Goal: Task Accomplishment & Management: Manage account settings

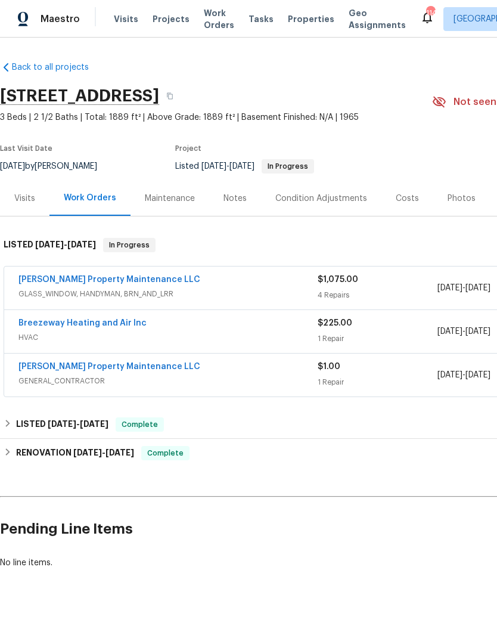
click at [129, 277] on link "Glen Property Maintenance LLC" at bounding box center [109, 279] width 182 height 8
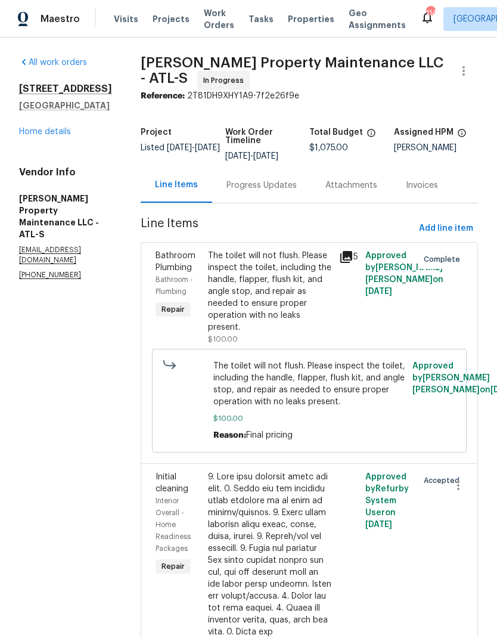
click at [273, 179] on div "Progress Updates" at bounding box center [261, 185] width 70 height 12
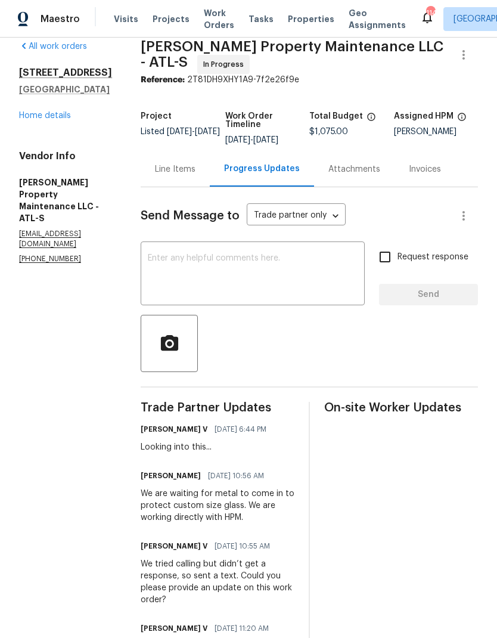
scroll to position [14, 0]
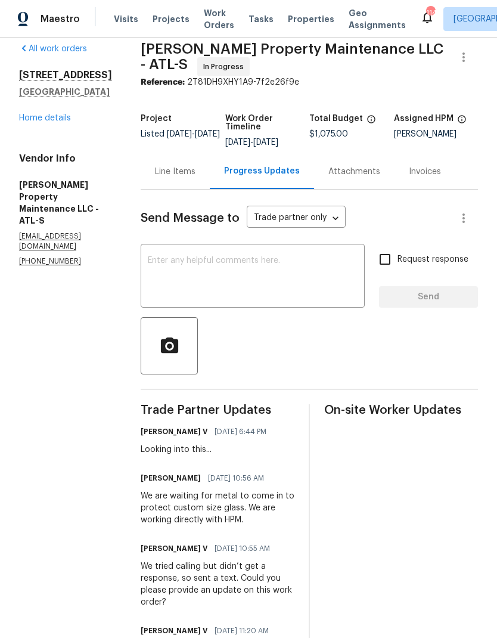
click at [260, 256] on textarea at bounding box center [253, 277] width 210 height 42
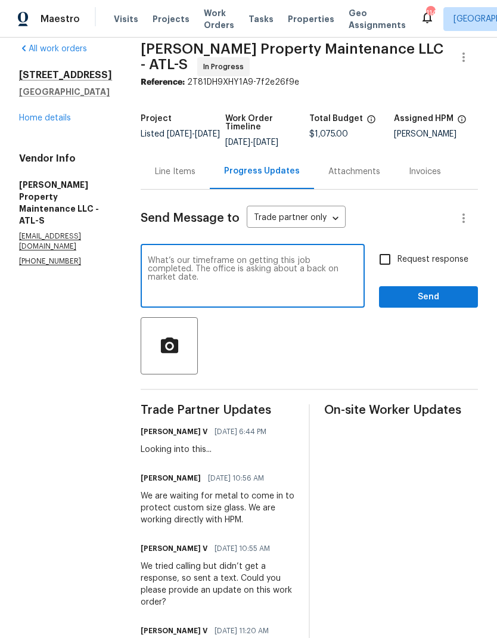
type textarea "What’s our timeframe on getting this job completed. The office is asking about …"
click at [156, 253] on div "What’s our timeframe on getting this job completed. The office is asking about …" at bounding box center [253, 277] width 224 height 61
click at [156, 260] on textarea "What’s our timeframe on getting this job completed. The office is asking about …" at bounding box center [253, 277] width 210 height 42
click at [156, 259] on textarea "What’s our timeframe on getting this job completed. The office is asking about …" at bounding box center [253, 277] width 210 height 42
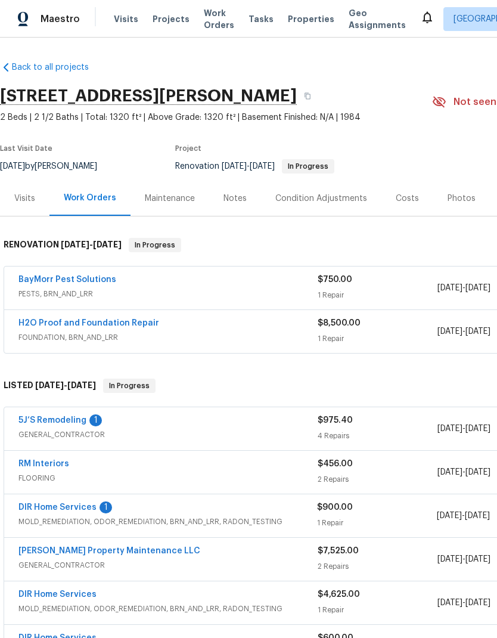
click at [74, 507] on link "DIR Home Services" at bounding box center [57, 507] width 78 height 8
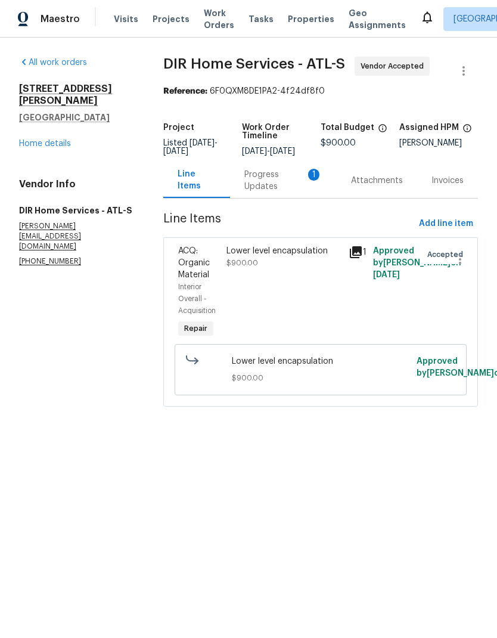
click at [260, 188] on div "Progress Updates 1" at bounding box center [283, 181] width 78 height 24
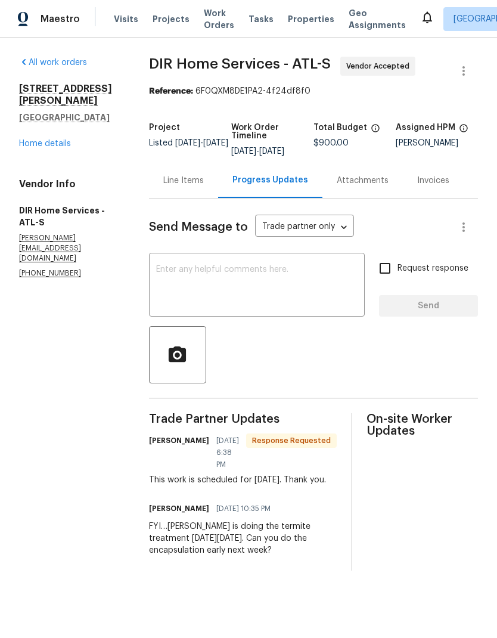
click at [195, 185] on div "Line Items" at bounding box center [183, 181] width 41 height 12
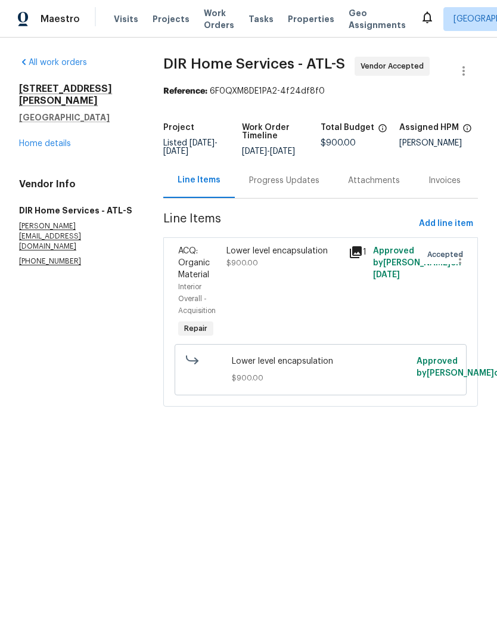
click at [50, 139] on link "Home details" at bounding box center [45, 143] width 52 height 8
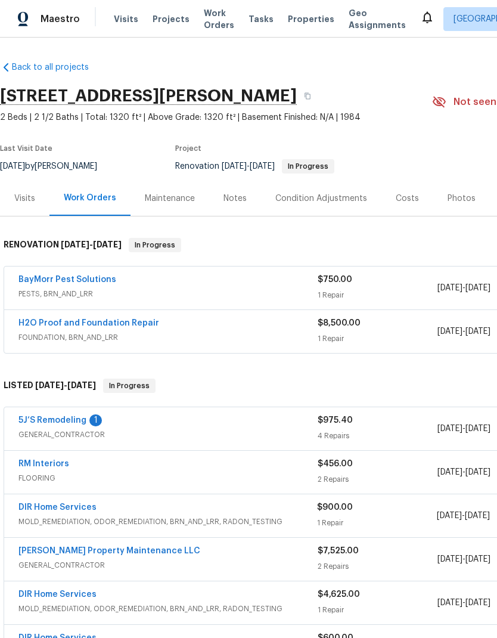
click at [71, 423] on link "5J’S Remodeling" at bounding box center [52, 420] width 68 height 8
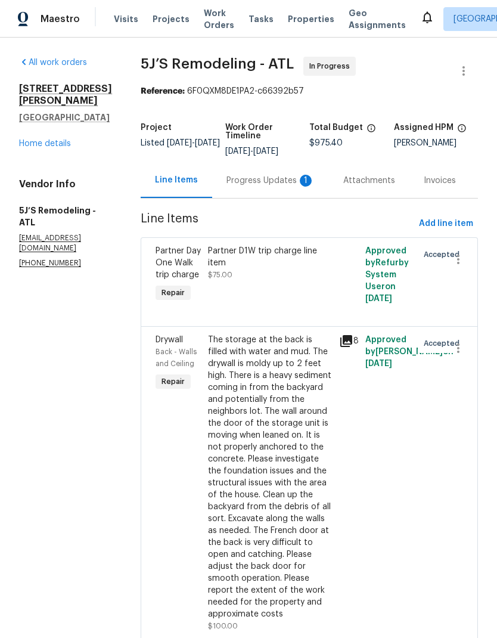
click at [268, 184] on div "Progress Updates 1" at bounding box center [270, 181] width 88 height 12
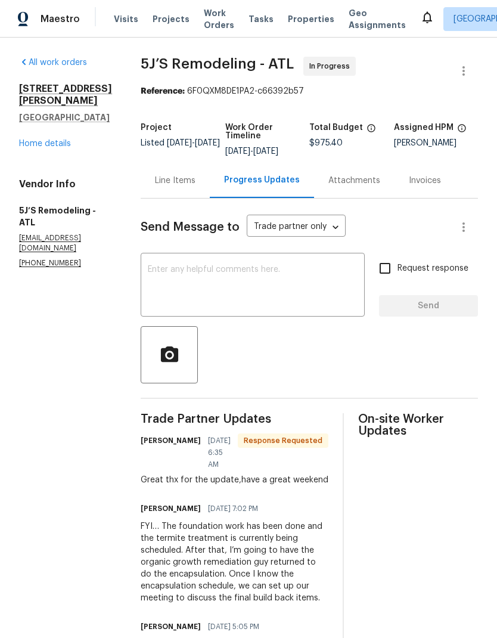
click at [176, 182] on div "Line Items" at bounding box center [175, 181] width 41 height 12
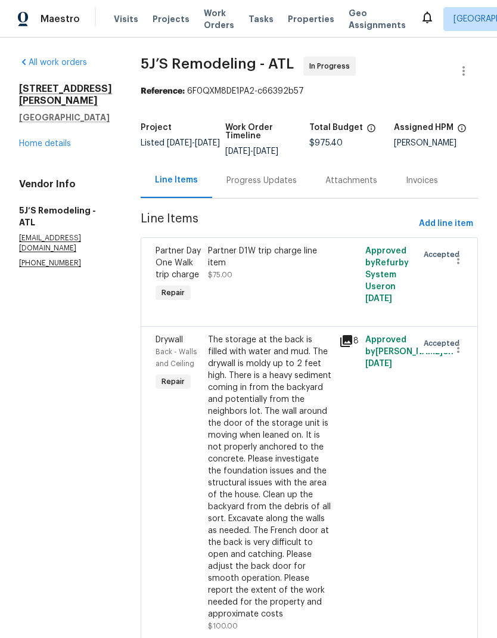
click at [63, 139] on link "Home details" at bounding box center [45, 143] width 52 height 8
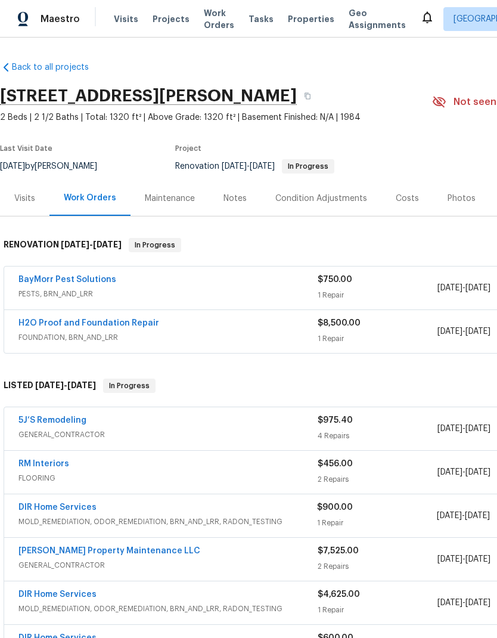
click at [78, 419] on link "5J’S Remodeling" at bounding box center [52, 420] width 68 height 8
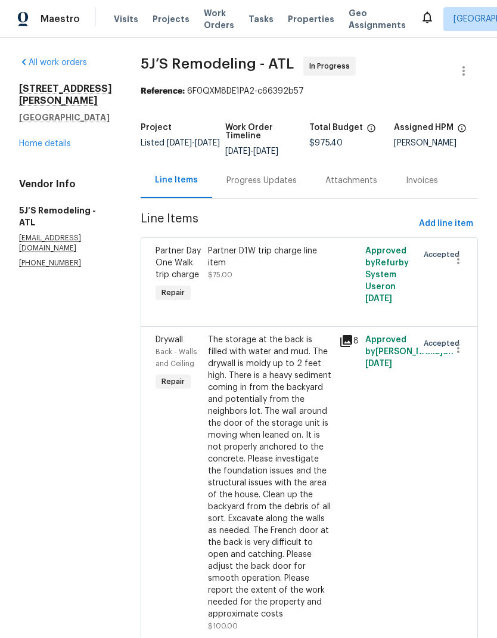
click at [273, 184] on div "Progress Updates" at bounding box center [261, 181] width 70 height 12
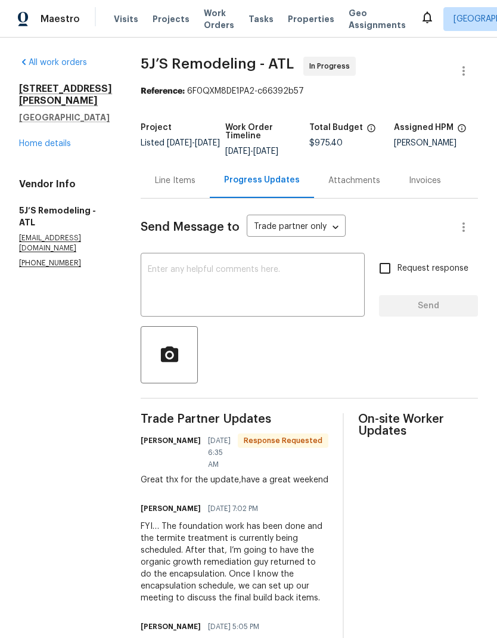
click at [234, 271] on textarea at bounding box center [253, 286] width 210 height 42
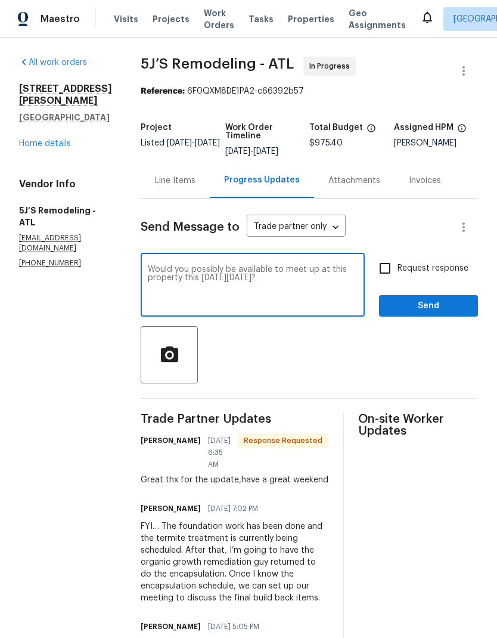
click at [257, 274] on textarea "Would you possibly be available to meet up at this property this coming Friday …" at bounding box center [253, 286] width 210 height 42
click at [251, 274] on textarea "Would you possibly be available to meet up at this property this coming Friday …" at bounding box center [253, 286] width 210 height 42
click at [343, 277] on textarea "Would you possibly be available to meet up at this property this coming Friday …" at bounding box center [253, 286] width 210 height 42
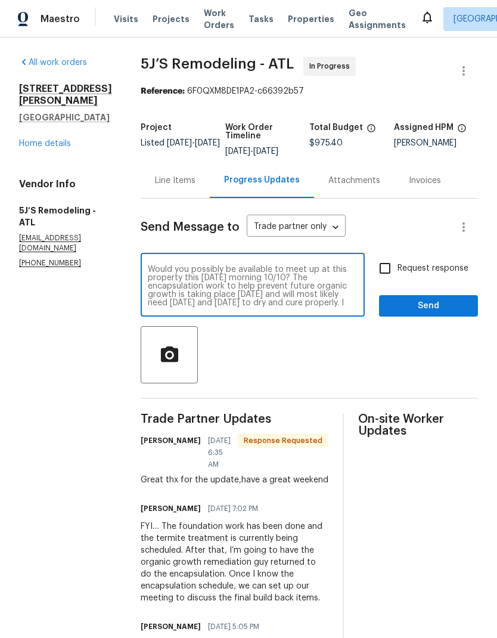
type textarea "Would you possibly be available to meet up at this property this coming Friday …"
click at [388, 266] on input "Request response" at bounding box center [384, 268] width 25 height 25
checkbox input "true"
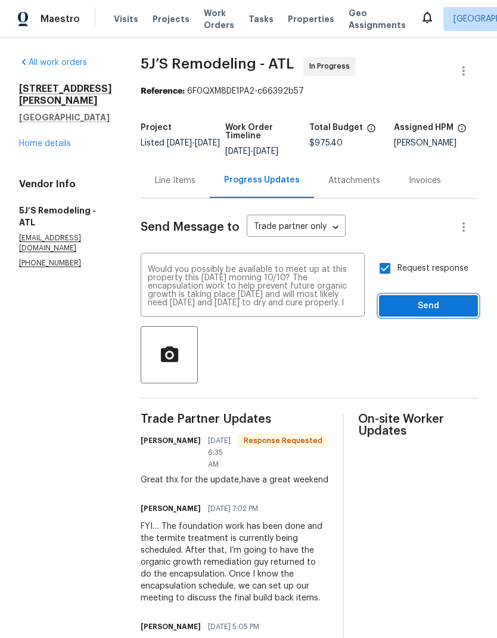
click at [448, 301] on span "Send" at bounding box center [429, 306] width 80 height 15
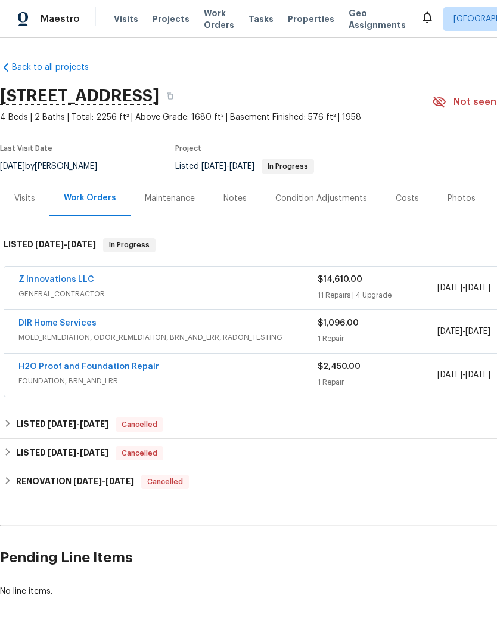
click at [41, 280] on link "Z Innovations LLC" at bounding box center [56, 279] width 76 height 8
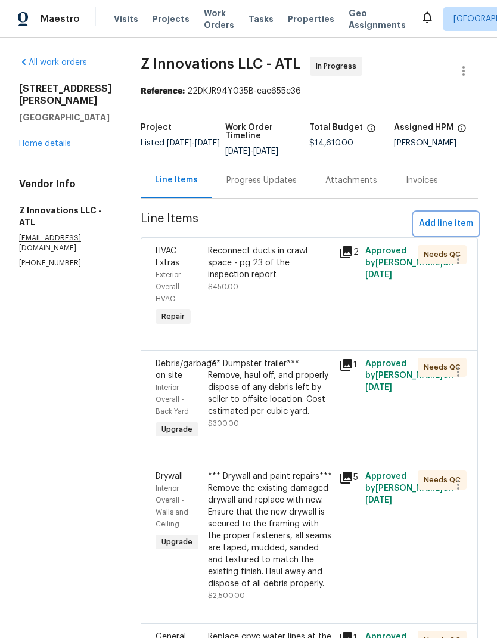
click at [447, 222] on span "Add line item" at bounding box center [446, 223] width 54 height 15
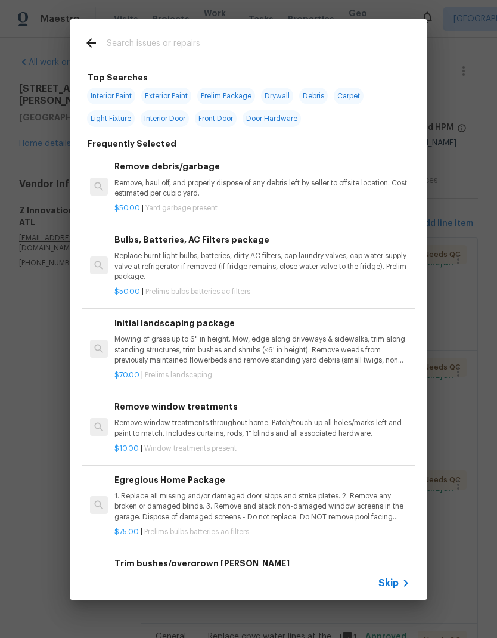
click at [172, 42] on input "text" at bounding box center [233, 45] width 253 height 18
type input "Floor"
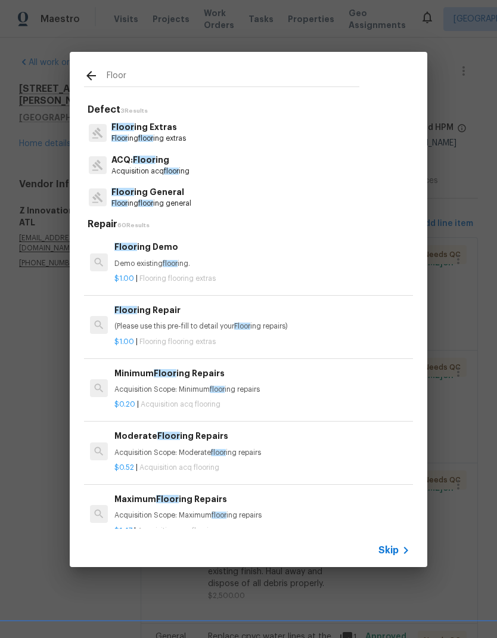
click at [164, 127] on p "Floor ing Extras" at bounding box center [148, 127] width 74 height 13
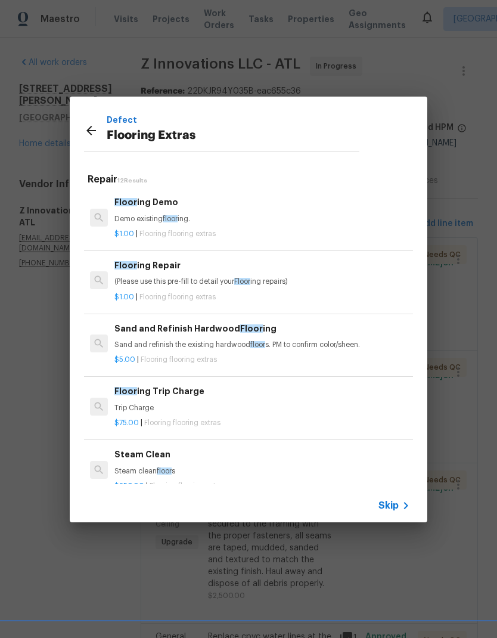
click at [164, 126] on p "Flooring Extras" at bounding box center [233, 135] width 253 height 19
click at [165, 266] on h6 "Floor ing Repair" at bounding box center [262, 265] width 296 height 13
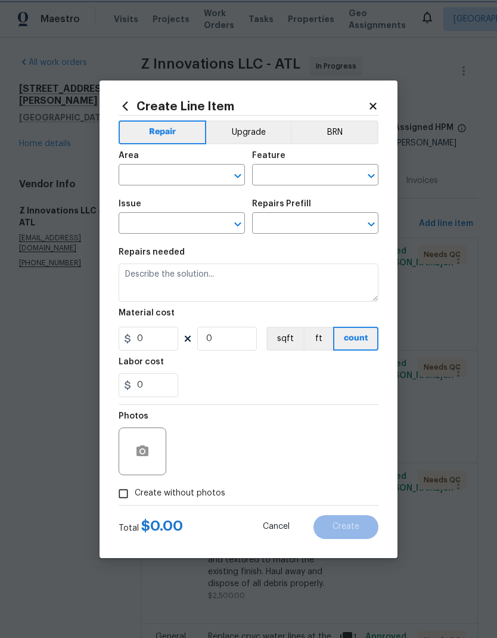
type input "Overall Flooring"
type input "Flooring Extras"
type input "Flooring Repair $1.00"
type textarea "(Please use this pre-fill to detail your Flooring repairs)"
type input "1"
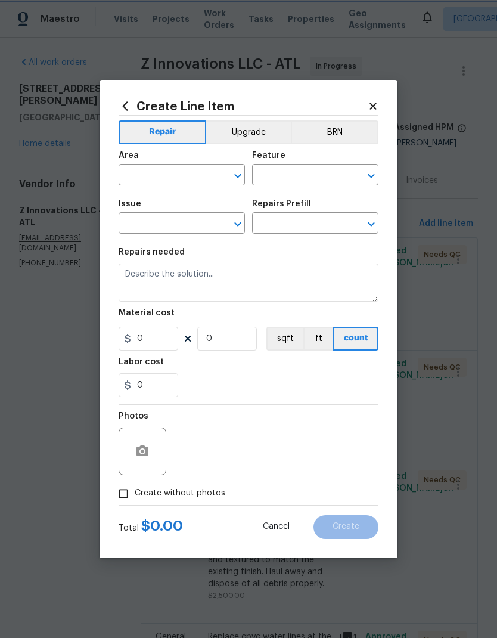
type input "1"
click at [191, 173] on input "text" at bounding box center [165, 176] width 93 height 18
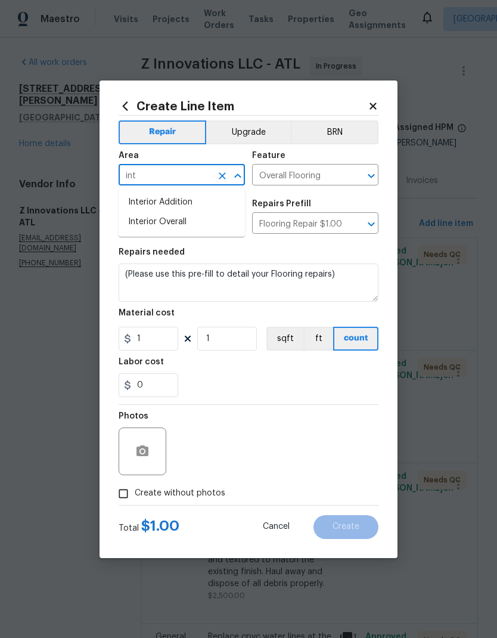
click at [181, 221] on li "Interior Overall" at bounding box center [182, 222] width 126 height 20
type input "Interior Overall"
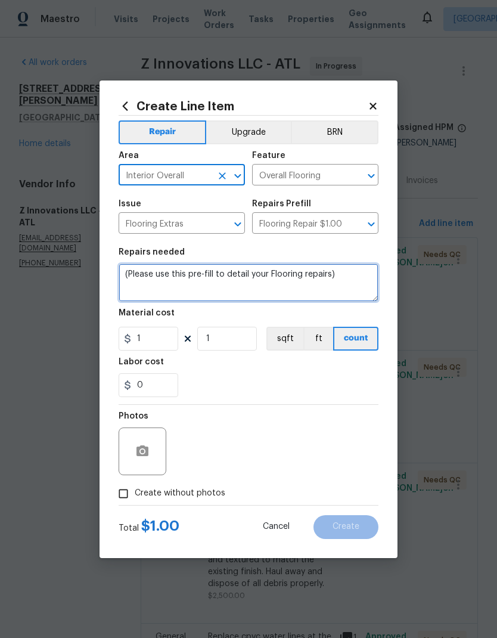
click at [126, 270] on textarea "(Please use this pre-fill to detail your Flooring repairs)" at bounding box center [249, 282] width 260 height 38
click at [120, 272] on textarea "(Please use this pre-fill to detail your Flooring repairs)" at bounding box center [249, 282] width 260 height 38
click at [120, 271] on textarea "(Please use this pre-fill to detail your Flooring repairs)" at bounding box center [249, 282] width 260 height 38
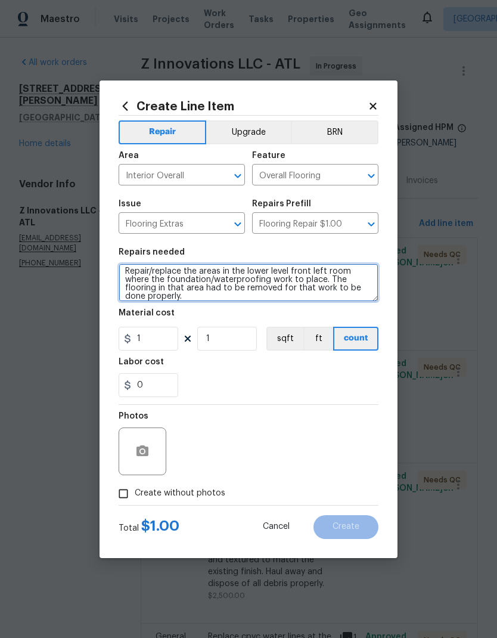
scroll to position [3, 0]
click at [332, 278] on textarea "Repair/replace the areas in the lower level front left room where the foundatio…" at bounding box center [249, 282] width 260 height 38
click at [331, 278] on textarea "Repair/replace the areas in the lower level front left room where the foundatio…" at bounding box center [249, 282] width 260 height 38
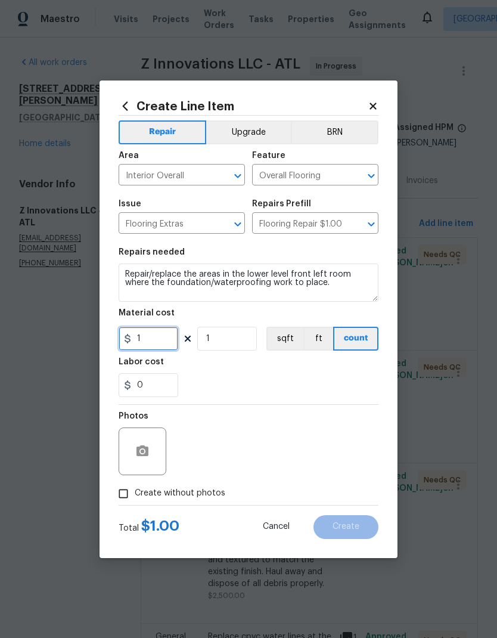
click at [164, 344] on input "1" at bounding box center [149, 339] width 60 height 24
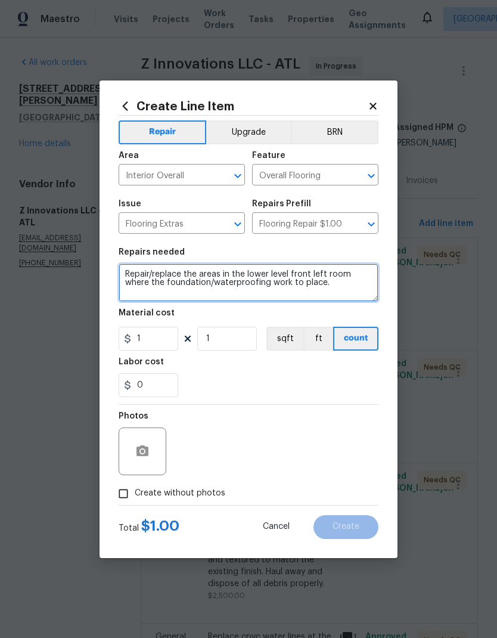
click at [344, 285] on textarea "Repair/replace the areas in the lower level front left room where the foundatio…" at bounding box center [249, 282] width 260 height 38
click at [369, 284] on textarea "Repair/replace the areas in the lower level front left room where the foundatio…" at bounding box center [249, 282] width 260 height 38
click at [266, 291] on textarea "Repair/replace the areas in the lower level front left room where the foundatio…" at bounding box center [249, 282] width 260 height 38
type textarea "Repair/replace the areas in the lower level front left room where the foundatio…"
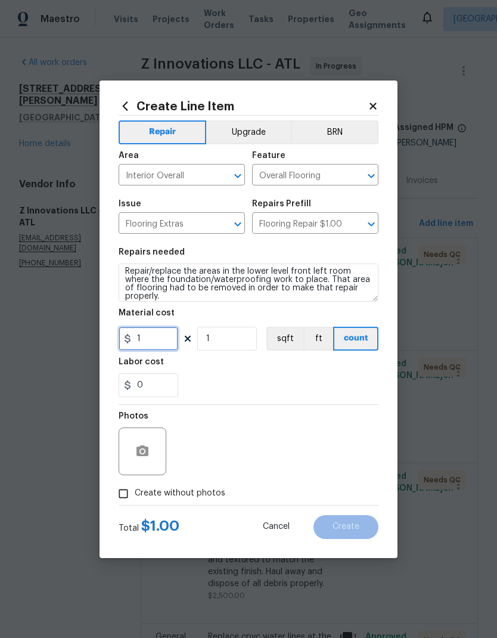
click at [160, 338] on input "1" at bounding box center [149, 339] width 60 height 24
type input "500"
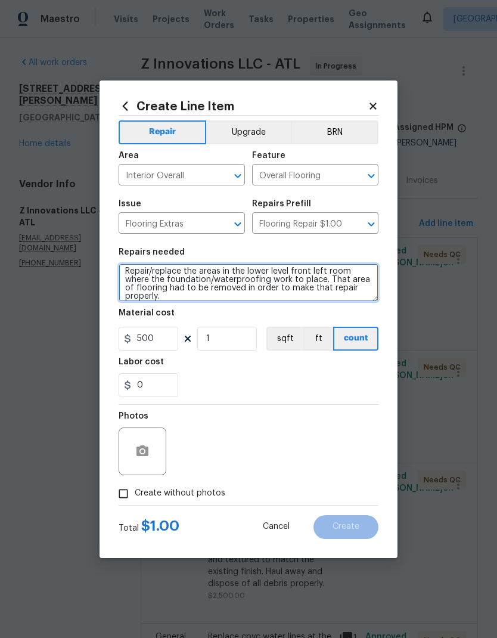
click at [326, 275] on textarea "Repair/replace the areas in the lower level front left room where the foundatio…" at bounding box center [249, 282] width 260 height 38
click at [290, 279] on textarea "Repair/replace the areas in the lower level front left room where the foundatio…" at bounding box center [249, 282] width 260 height 38
click at [323, 282] on textarea "Repair/replace the areas in the lower level front left room where the foundatio…" at bounding box center [249, 282] width 260 height 38
type textarea "Repair/replace the areas in the lower level front left room where the foundatio…"
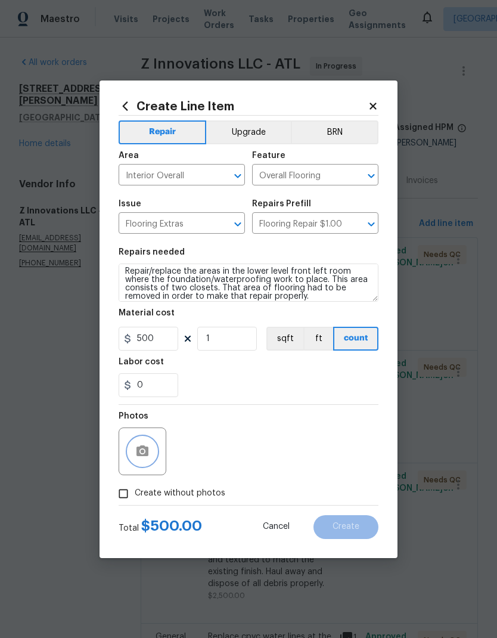
click at [151, 455] on button "button" at bounding box center [142, 451] width 29 height 29
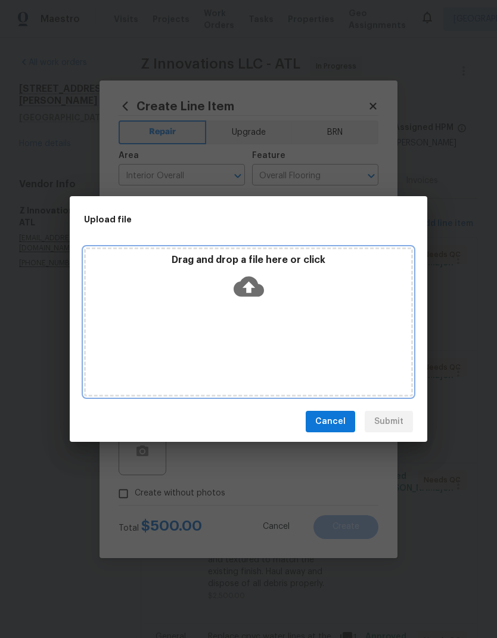
click at [258, 282] on icon at bounding box center [249, 286] width 30 height 30
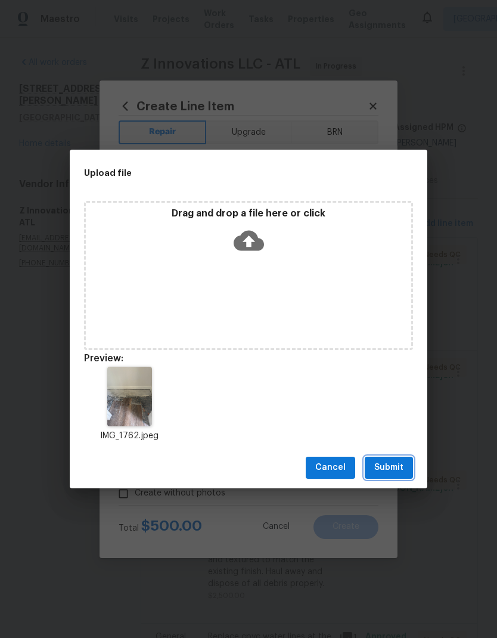
click at [398, 470] on span "Submit" at bounding box center [388, 467] width 29 height 15
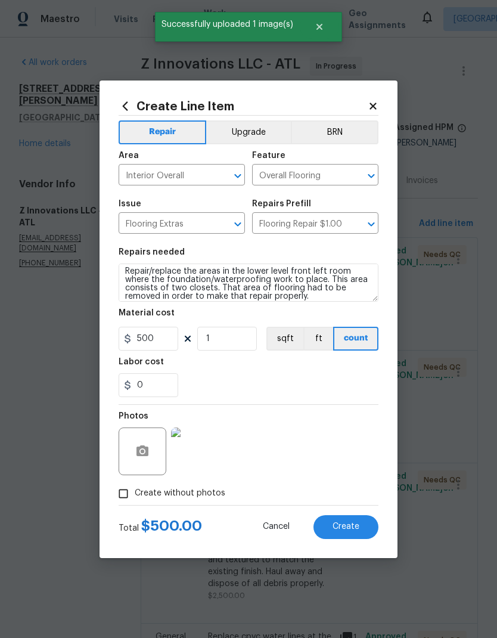
click at [364, 529] on button "Create" at bounding box center [345, 527] width 65 height 24
type input "0"
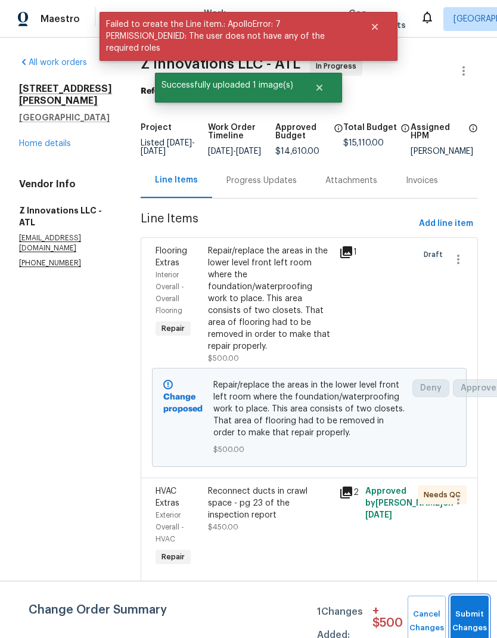
click at [473, 613] on button "Submit Changes" at bounding box center [470, 620] width 38 height 51
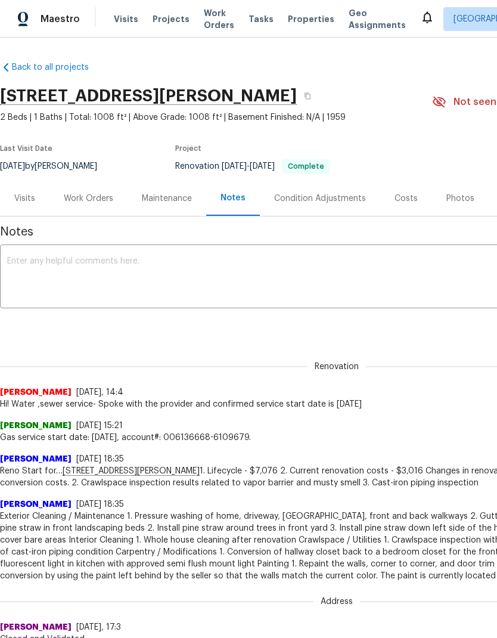
click at [72, 263] on textarea at bounding box center [336, 278] width 659 height 42
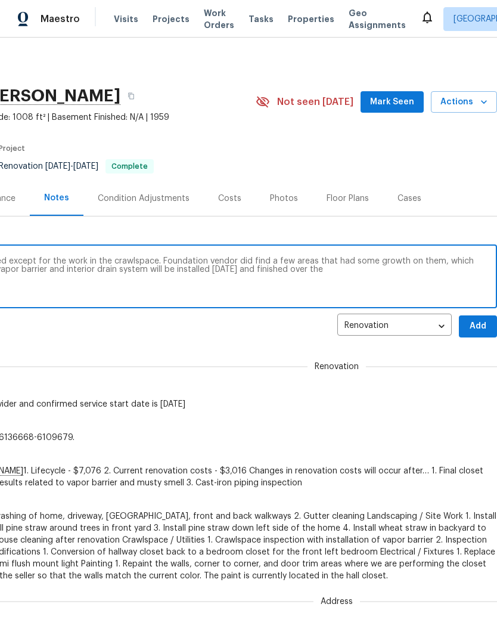
scroll to position [0, 176]
type textarea "Renovation at this time has been completed except for the work in the crawlspac…"
click at [483, 328] on span "Add" at bounding box center [477, 326] width 19 height 15
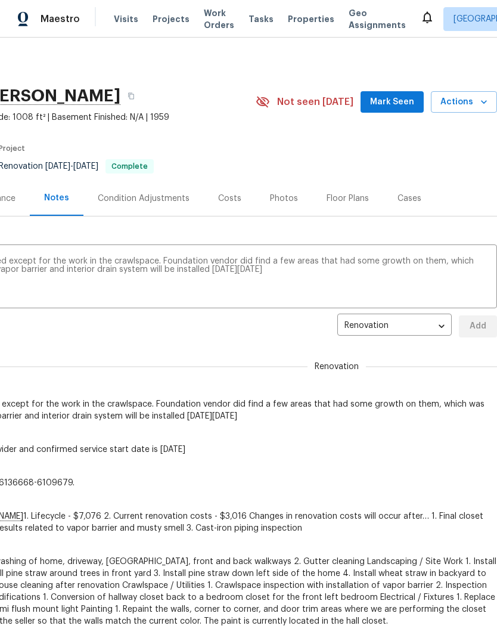
click at [401, 101] on span "Mark Seen" at bounding box center [392, 102] width 44 height 15
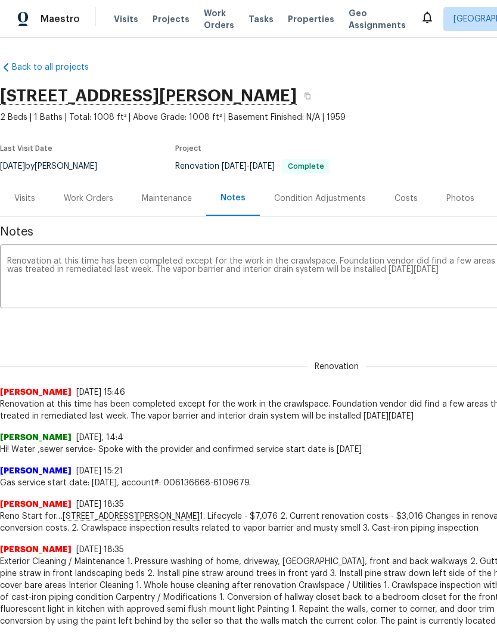
scroll to position [0, 0]
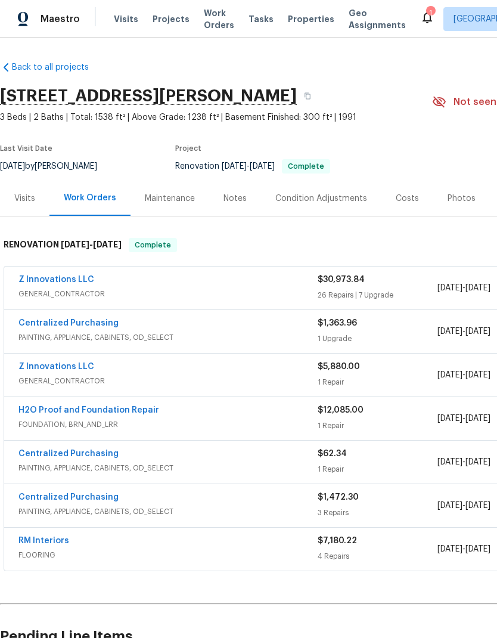
click at [21, 199] on div "Visits" at bounding box center [24, 198] width 21 height 12
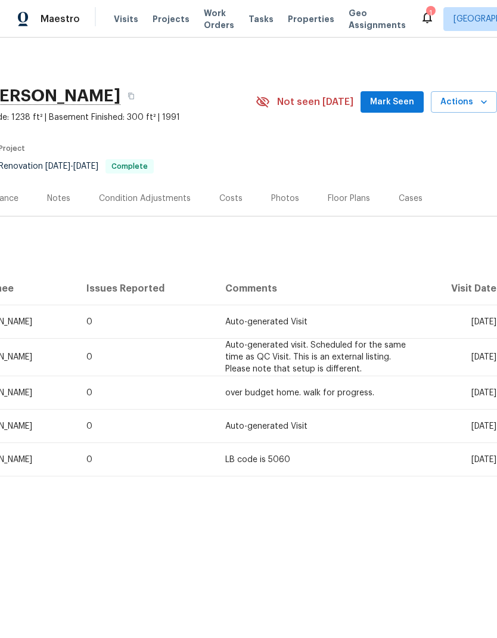
scroll to position [0, 176]
click at [474, 97] on span "Actions" at bounding box center [463, 102] width 47 height 15
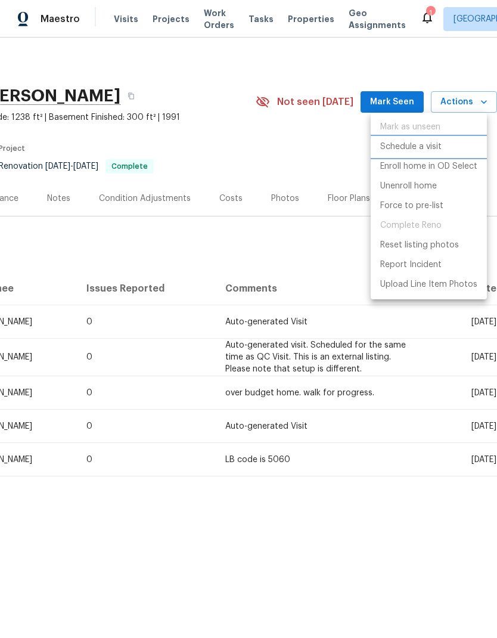
click at [436, 142] on p "Schedule a visit" at bounding box center [410, 147] width 61 height 13
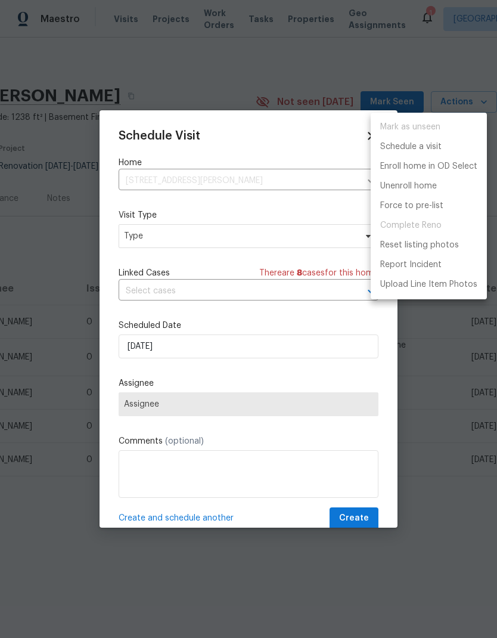
click at [210, 241] on div at bounding box center [248, 319] width 497 height 638
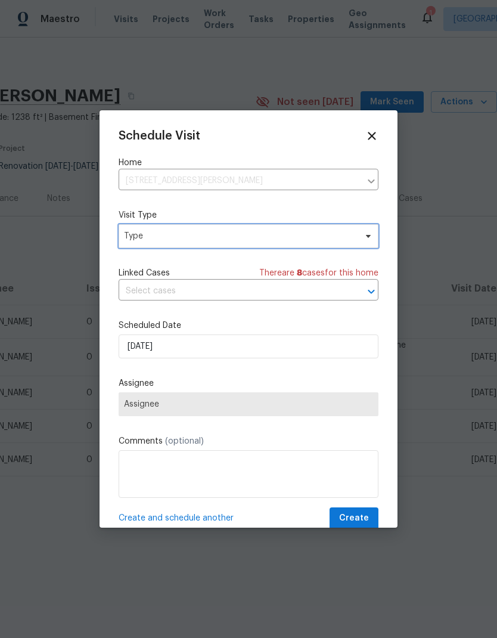
click at [285, 234] on span "Type" at bounding box center [240, 236] width 232 height 12
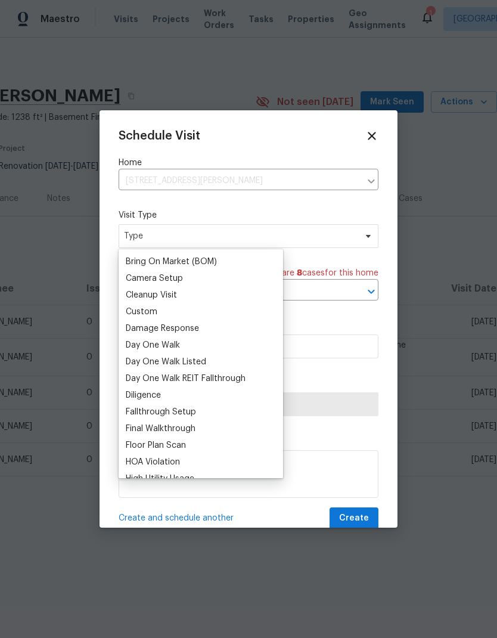
scroll to position [145, 0]
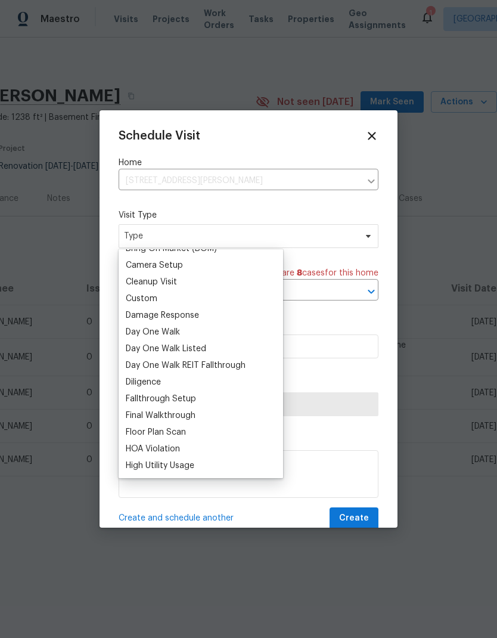
click at [185, 296] on div "Custom" at bounding box center [200, 298] width 157 height 17
click at [154, 299] on div "Custom" at bounding box center [142, 299] width 32 height 12
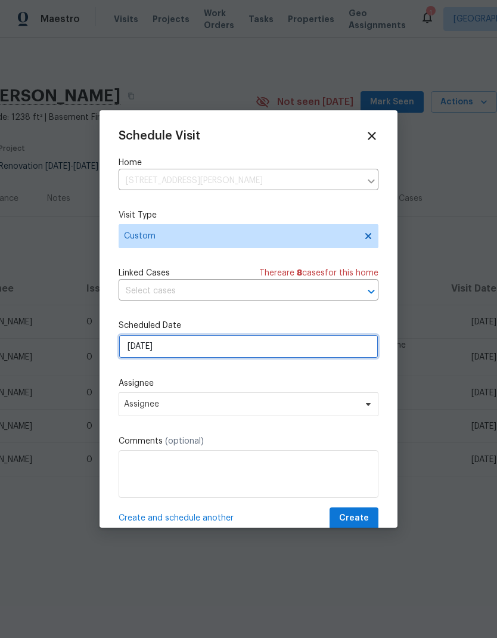
click at [293, 352] on input "10/7/2025" at bounding box center [249, 346] width 260 height 24
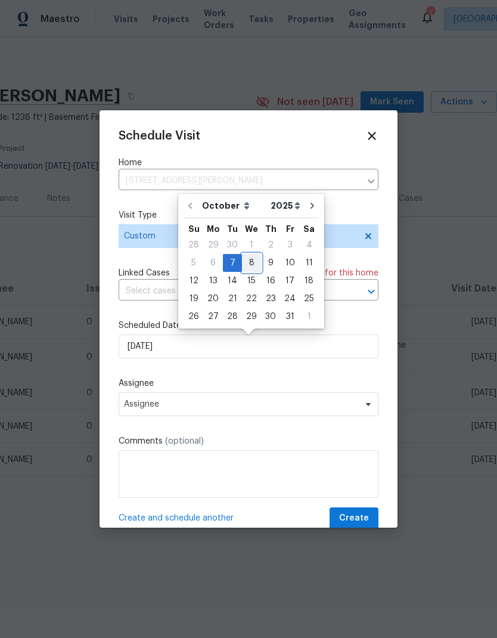
click at [253, 260] on div "8" at bounding box center [251, 262] width 19 height 17
type input "10/8/2025"
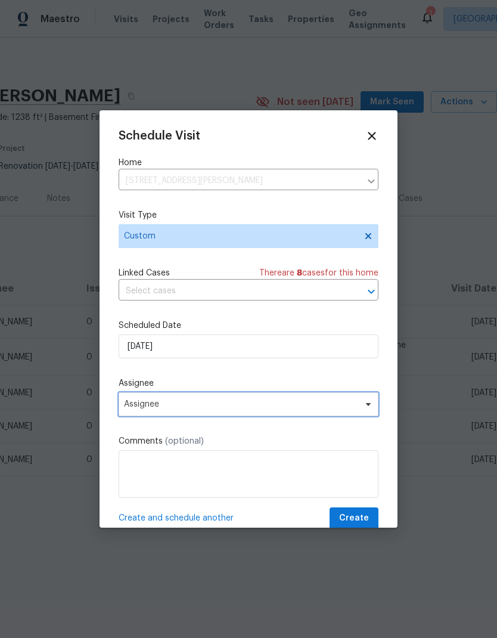
click at [260, 409] on span "Assignee" at bounding box center [241, 404] width 234 height 10
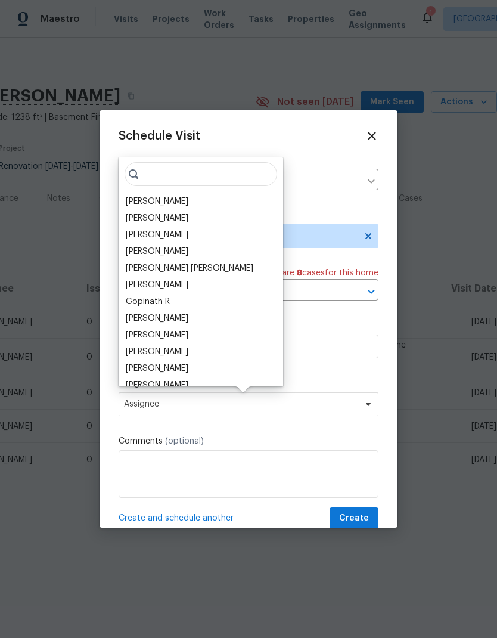
click at [172, 197] on div "[PERSON_NAME]" at bounding box center [157, 201] width 63 height 12
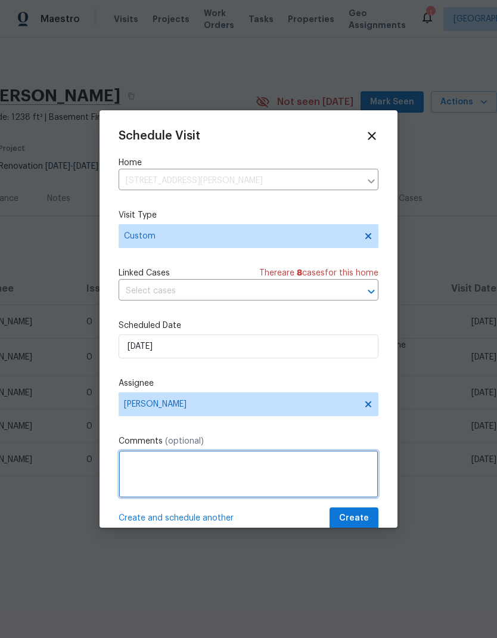
click at [213, 460] on textarea at bounding box center [249, 474] width 260 height 48
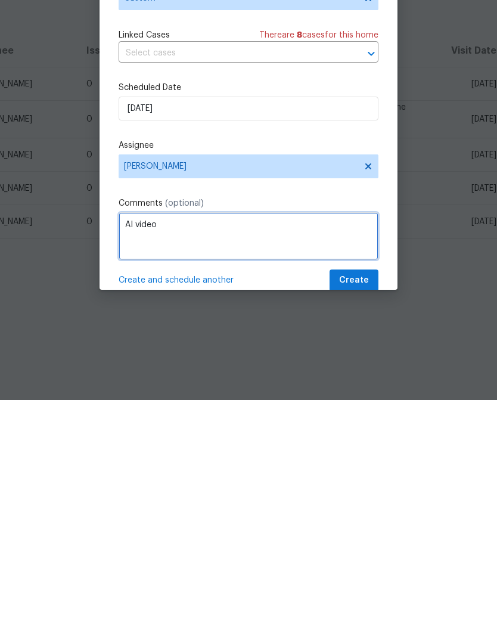
click at [122, 450] on textarea "AI video" at bounding box center [249, 474] width 260 height 48
type textarea "Take the AI video"
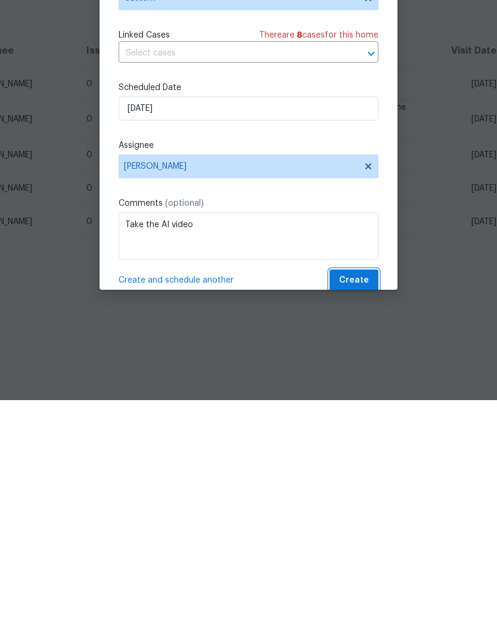
click at [364, 511] on span "Create" at bounding box center [354, 518] width 30 height 15
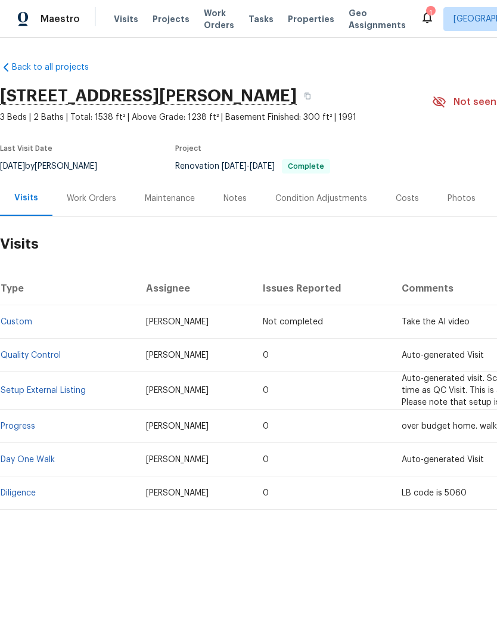
scroll to position [0, 0]
click at [92, 199] on div "Work Orders" at bounding box center [91, 198] width 49 height 12
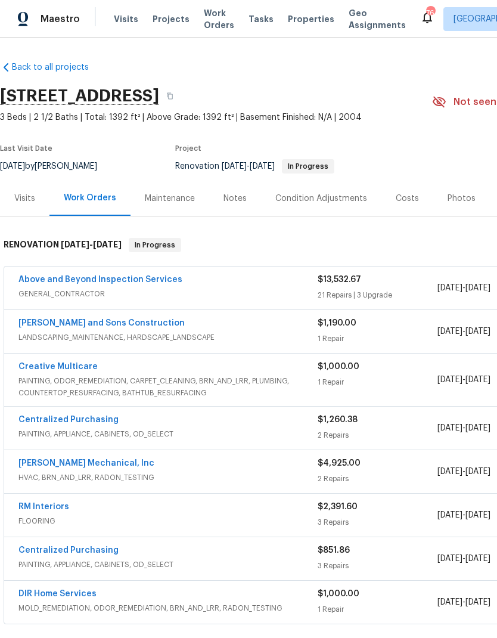
click at [234, 198] on div "Notes" at bounding box center [234, 198] width 23 height 12
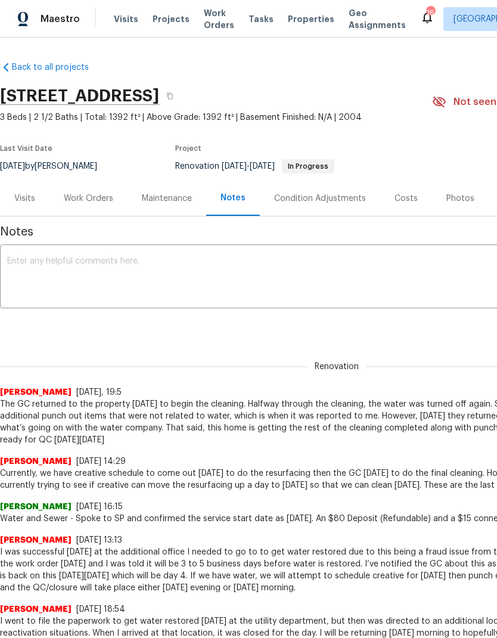
click at [98, 262] on textarea at bounding box center [336, 278] width 659 height 42
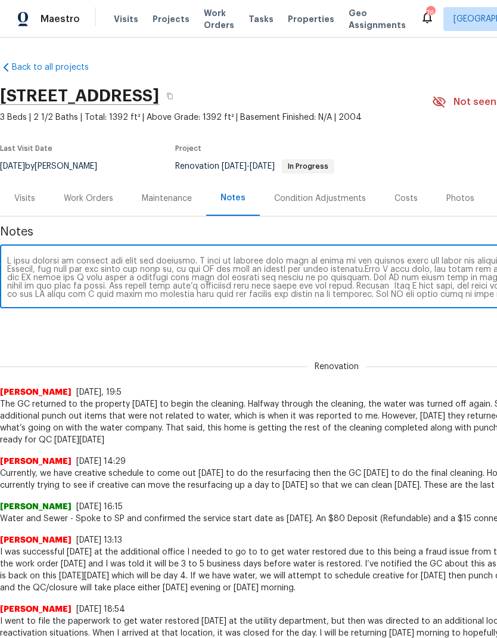
click at [184, 258] on textarea at bounding box center [336, 278] width 659 height 42
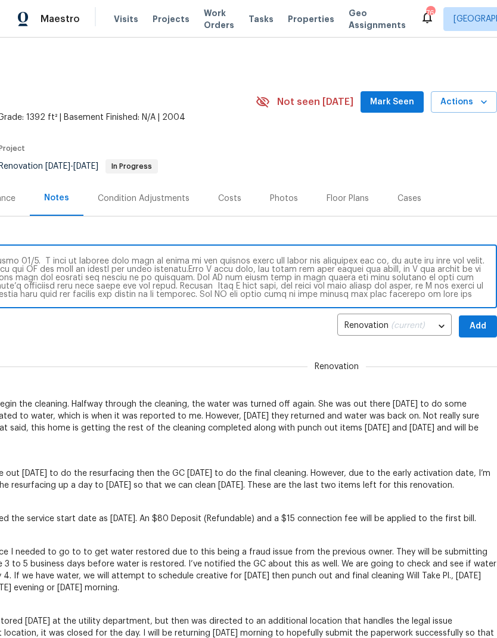
scroll to position [0, 176]
click at [461, 260] on textarea at bounding box center [160, 278] width 659 height 42
click at [462, 257] on textarea at bounding box center [160, 278] width 659 height 42
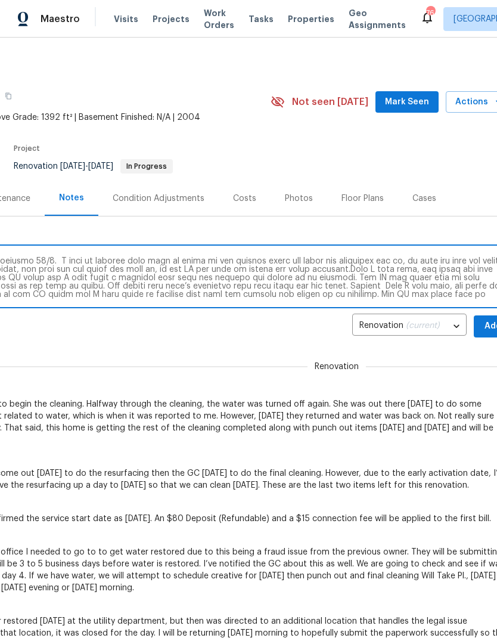
scroll to position [0, 161]
click at [344, 265] on textarea at bounding box center [175, 278] width 659 height 42
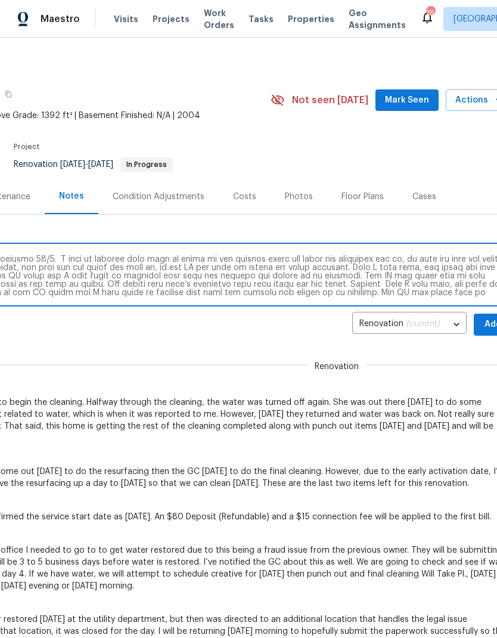
scroll to position [1, 164]
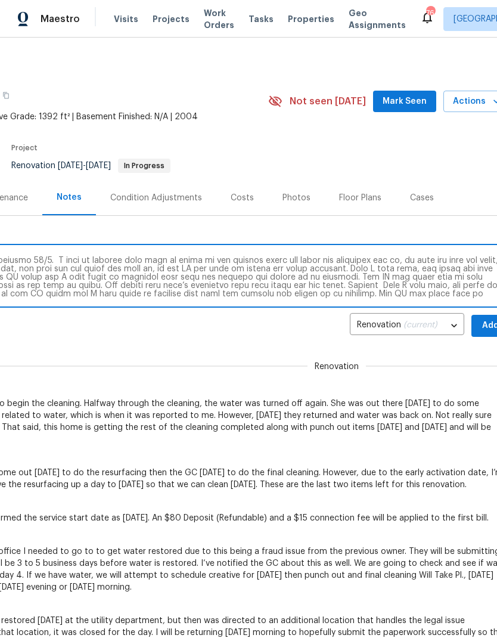
click at [325, 273] on textarea at bounding box center [172, 277] width 659 height 42
click at [324, 272] on textarea at bounding box center [172, 277] width 659 height 42
click at [257, 288] on textarea at bounding box center [172, 277] width 659 height 42
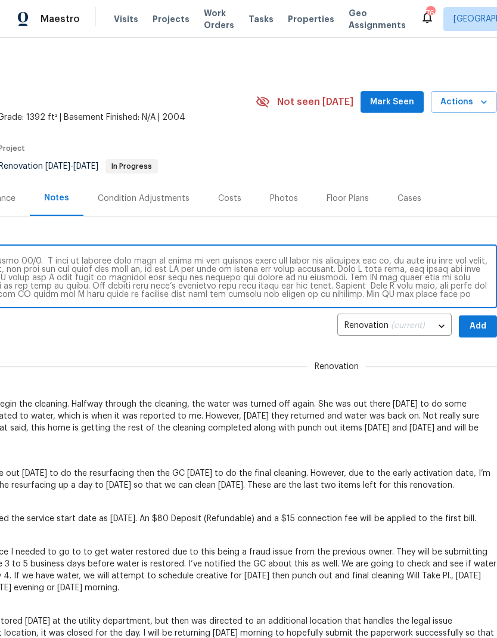
scroll to position [0, 176]
click at [418, 281] on textarea at bounding box center [160, 278] width 659 height 42
click at [283, 282] on textarea at bounding box center [160, 278] width 659 height 42
click at [417, 286] on textarea at bounding box center [160, 278] width 659 height 42
click at [349, 284] on textarea at bounding box center [160, 278] width 659 height 42
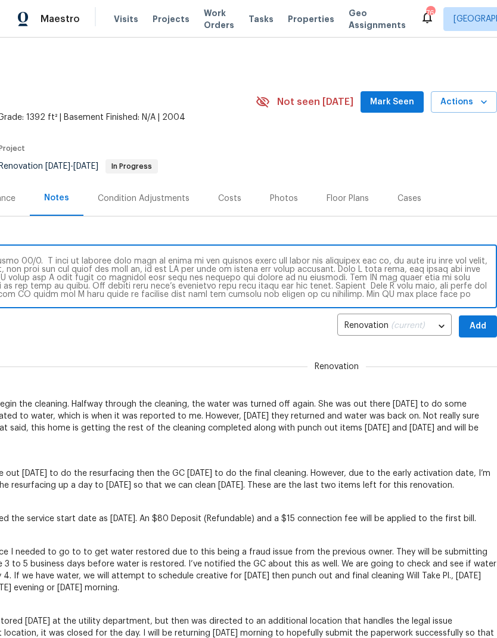
click at [349, 284] on textarea at bounding box center [160, 278] width 659 height 42
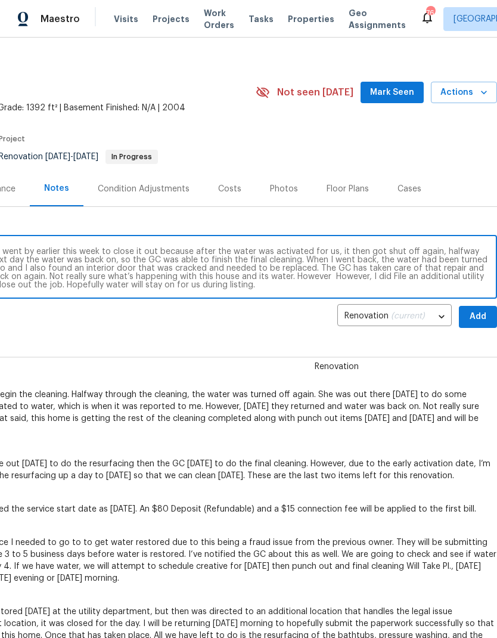
scroll to position [10, 176]
click at [382, 271] on textarea "I will finally be closing out this job [DATE]. I went by earlier this week to c…" at bounding box center [160, 268] width 659 height 42
click at [441, 272] on textarea "I will finally be closing out this job [DATE]. I went by earlier this week to c…" at bounding box center [160, 268] width 659 height 42
click at [384, 272] on textarea "I will finally be closing out this job tomorrow 10/8. I went by earlier this we…" at bounding box center [160, 268] width 659 height 42
click at [439, 275] on textarea "I will finally be closing out this job tomorrow 10/8. I went by earlier this we…" at bounding box center [160, 268] width 659 height 42
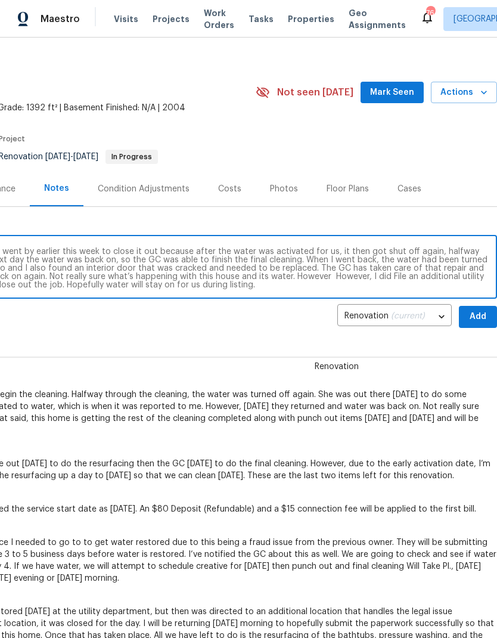
click at [380, 279] on textarea "I will finally be closing out this job tomorrow 10/8. I went by earlier this we…" at bounding box center [160, 268] width 659 height 42
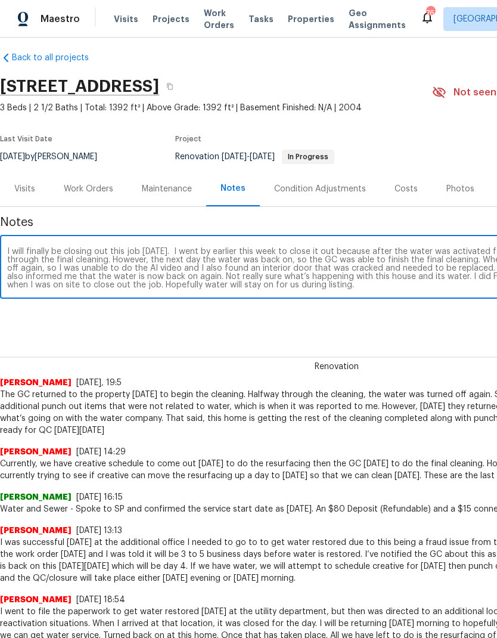
scroll to position [10, 0]
click at [383, 284] on textarea "I will finally be closing out this job tomorrow 10/8. I went by earlier this we…" at bounding box center [336, 268] width 659 height 42
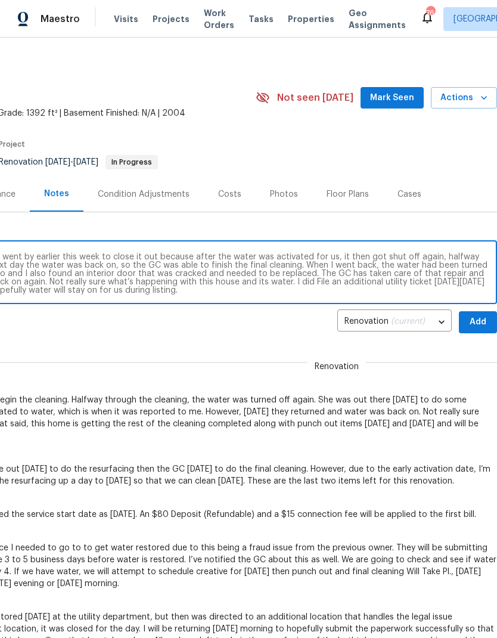
scroll to position [4, 176]
type textarea "I will finally be closing out this job tomorrow 10/8. I went by earlier this we…"
click at [481, 321] on span "Add" at bounding box center [477, 322] width 19 height 15
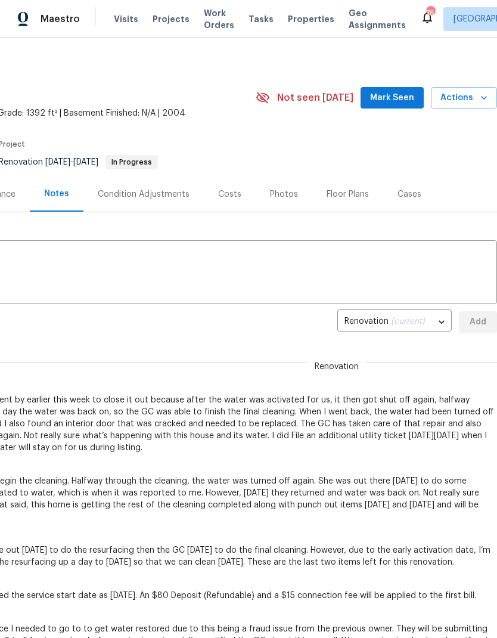
click at [400, 99] on span "Mark Seen" at bounding box center [392, 98] width 44 height 15
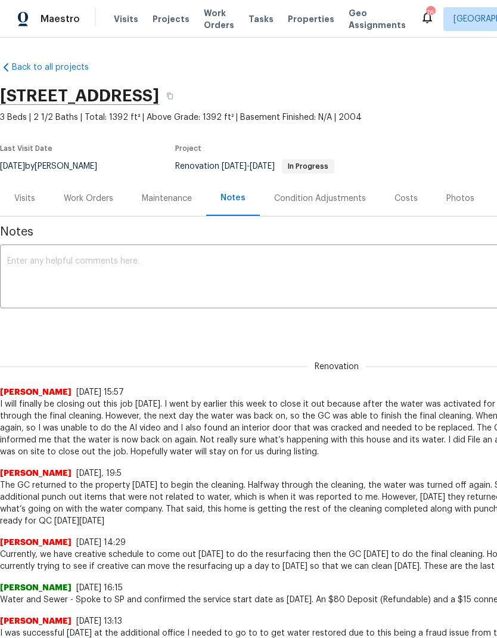
scroll to position [0, 0]
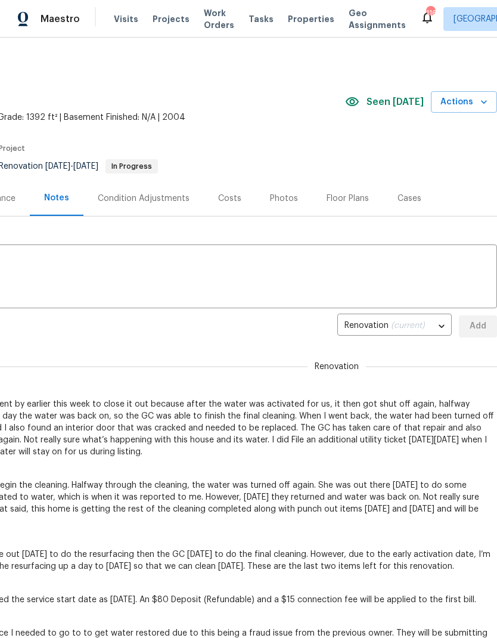
scroll to position [0, 176]
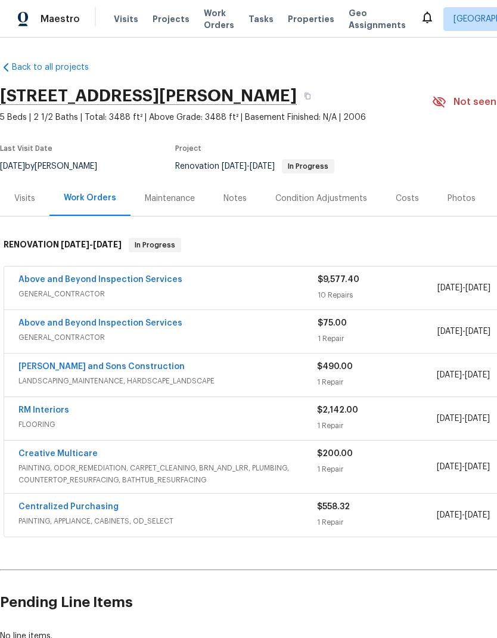
click at [237, 201] on div "Notes" at bounding box center [234, 198] width 23 height 12
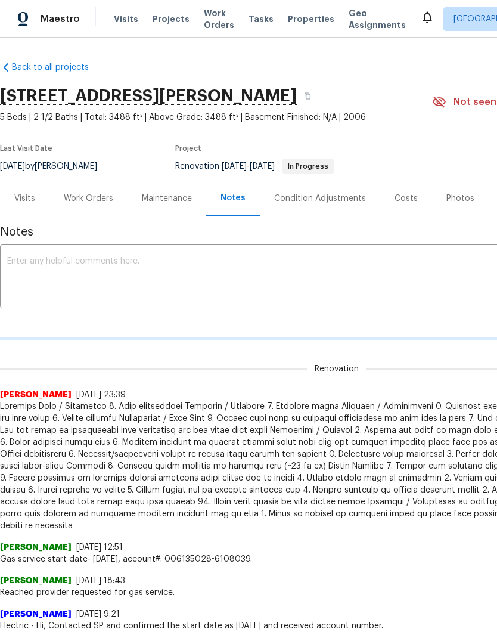
click at [104, 263] on textarea at bounding box center [336, 278] width 659 height 42
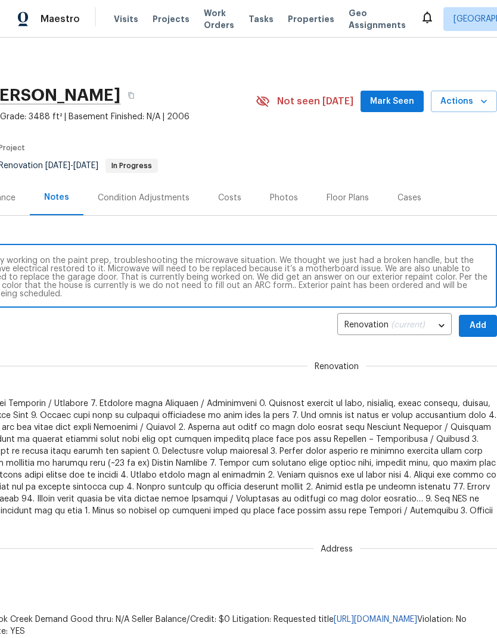
scroll to position [0, 176]
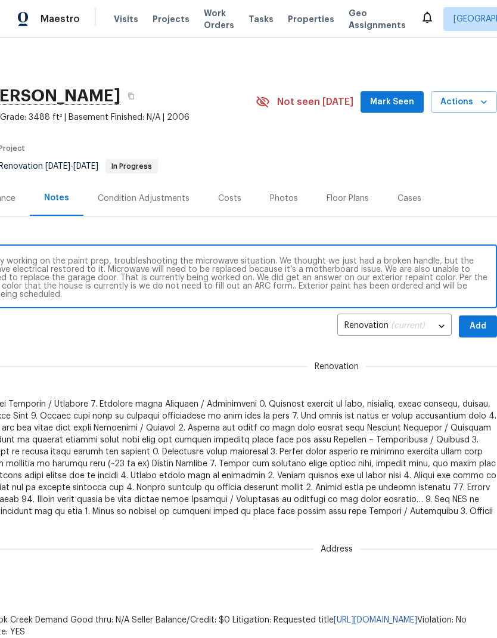
type textarea "This job is underway and the GC is currently working on the paint prep, trouble…"
click at [480, 326] on span "Add" at bounding box center [477, 326] width 19 height 15
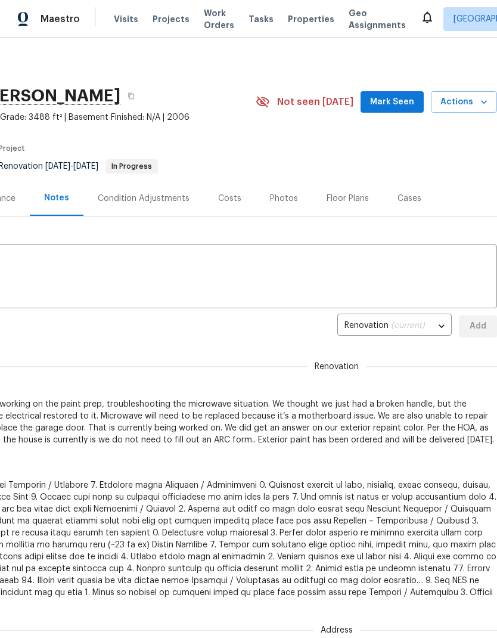
click at [398, 98] on span "Mark Seen" at bounding box center [392, 102] width 44 height 15
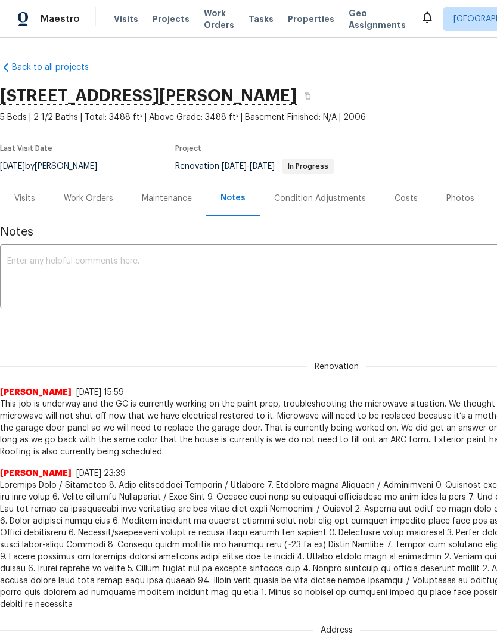
scroll to position [0, 0]
click at [88, 200] on div "Work Orders" at bounding box center [88, 198] width 49 height 12
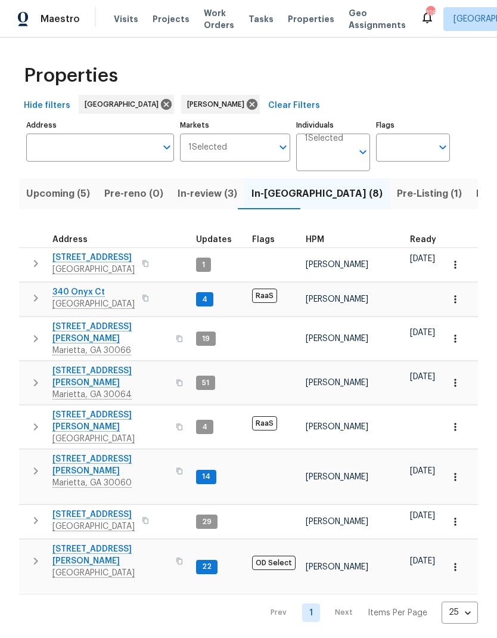
click at [38, 464] on icon "button" at bounding box center [36, 471] width 14 height 14
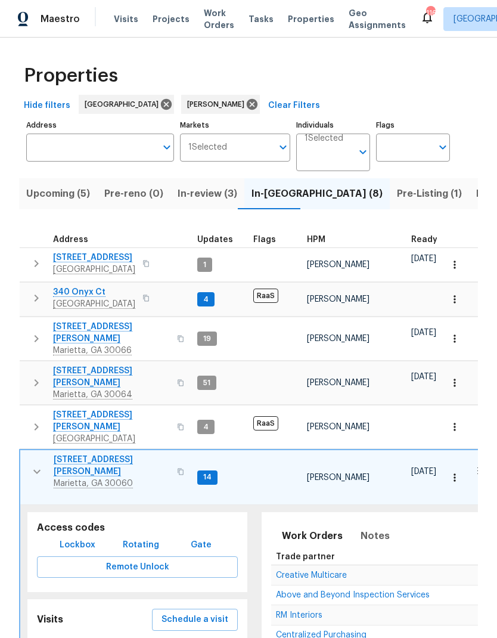
scroll to position [10, 0]
click at [87, 538] on span "Lockbox" at bounding box center [78, 545] width 36 height 15
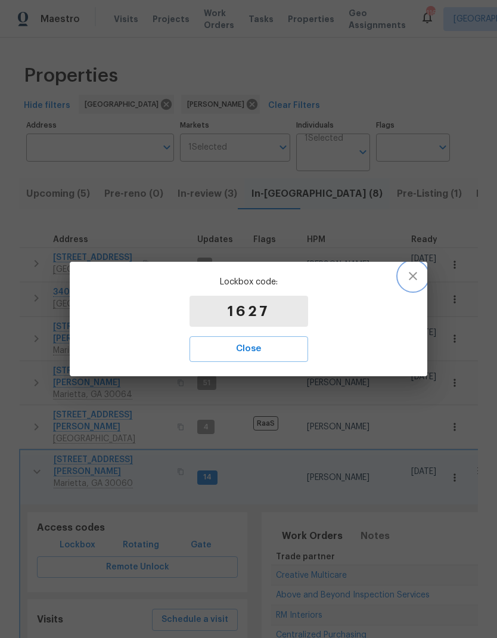
click at [412, 277] on icon "button" at bounding box center [413, 276] width 8 height 8
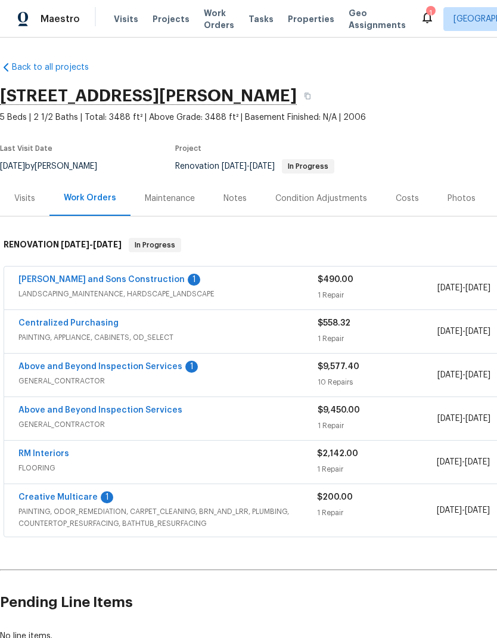
click at [144, 367] on link "Above and Beyond Inspection Services" at bounding box center [100, 366] width 164 height 8
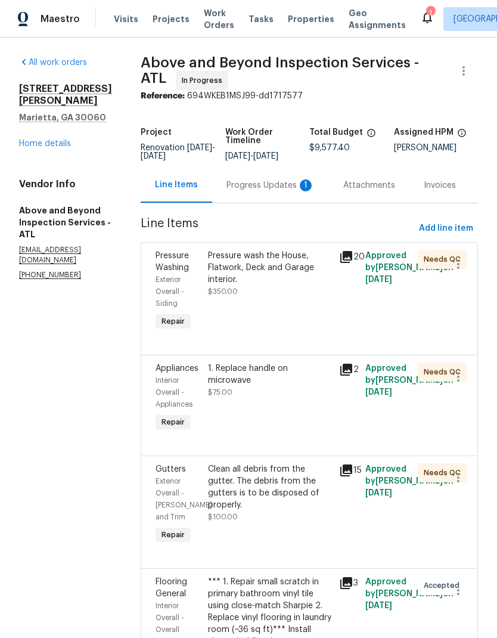
click at [274, 191] on div "Progress Updates 1" at bounding box center [270, 185] width 88 height 12
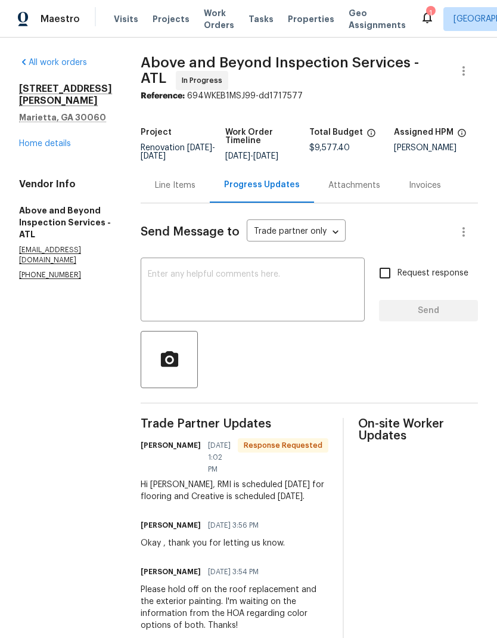
click at [251, 282] on textarea at bounding box center [253, 291] width 210 height 42
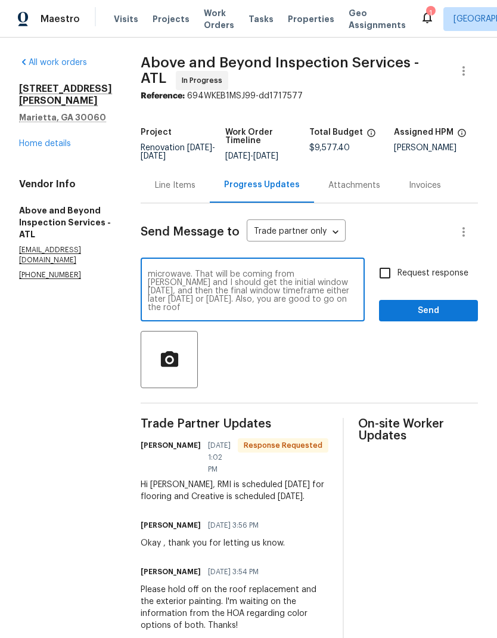
scroll to position [50, 0]
click at [243, 306] on textarea "The exterior paint and the microwave have been ordered. Paint should arrive [DA…" at bounding box center [253, 291] width 210 height 42
type textarea "The exterior paint and the microwave have been ordered. Paint should arrive [DA…"
click at [423, 318] on span "Send" at bounding box center [429, 310] width 80 height 15
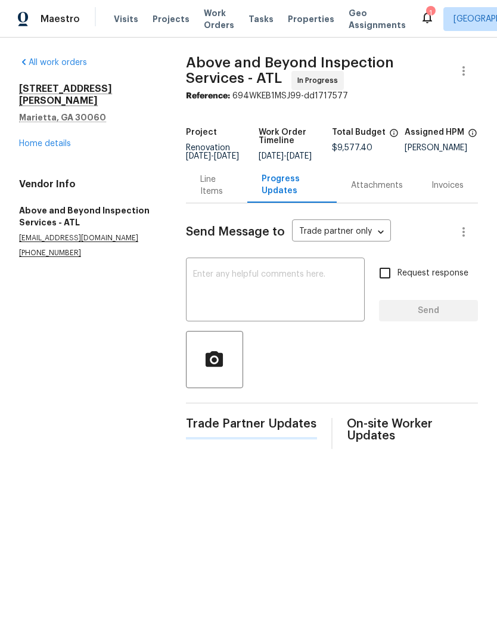
scroll to position [0, 0]
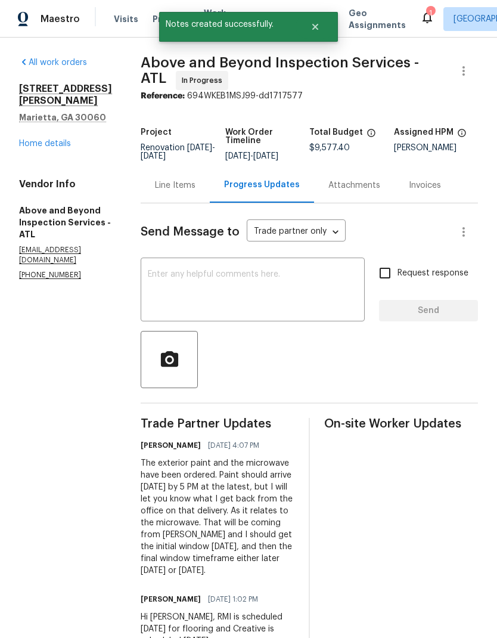
click at [195, 191] on div "Line Items" at bounding box center [175, 185] width 41 height 12
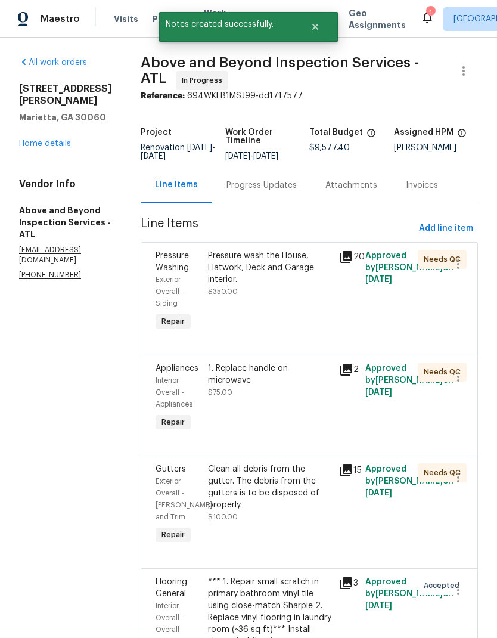
click at [58, 139] on link "Home details" at bounding box center [45, 143] width 52 height 8
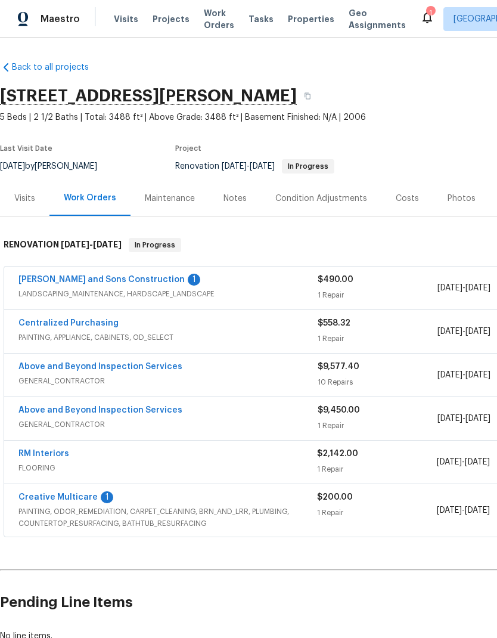
click at [149, 413] on link "Above and Beyond Inspection Services" at bounding box center [100, 410] width 164 height 8
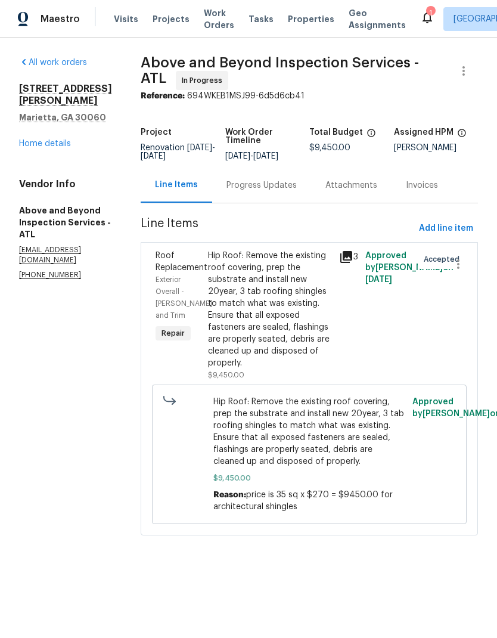
click at [282, 191] on div "Progress Updates" at bounding box center [261, 185] width 70 height 12
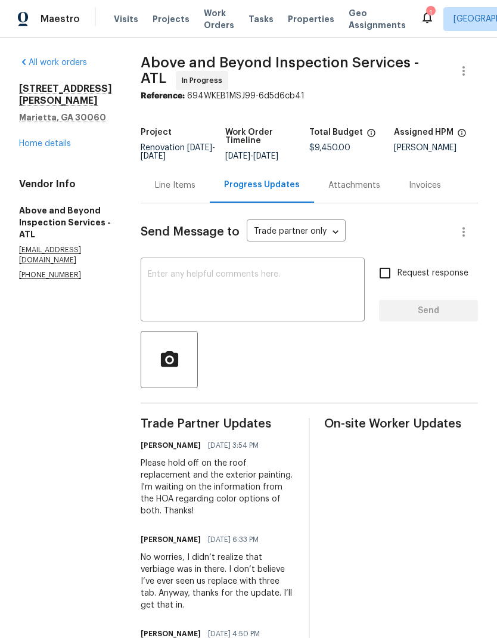
click at [274, 284] on textarea at bounding box center [253, 291] width 210 height 42
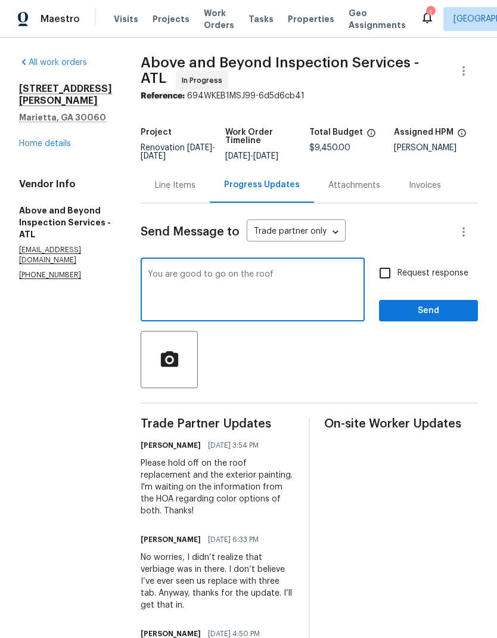
type textarea "You are good to go on the roof"
click at [427, 318] on span "Send" at bounding box center [429, 310] width 80 height 15
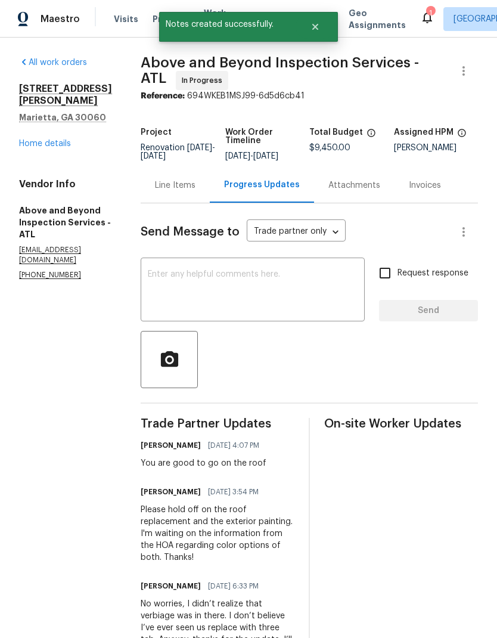
click at [195, 191] on div "Line Items" at bounding box center [175, 185] width 41 height 12
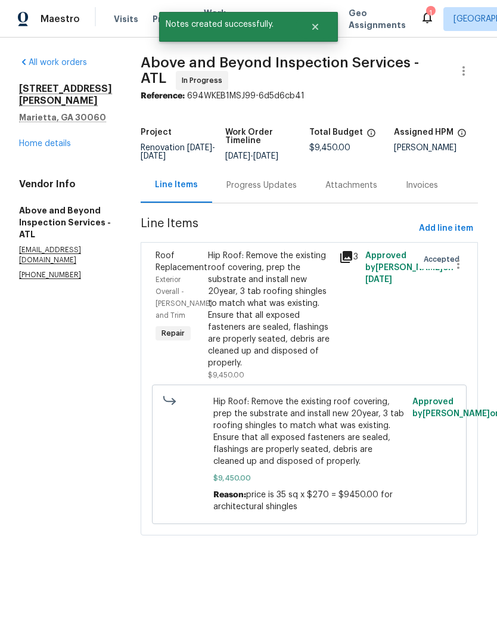
click at [60, 139] on link "Home details" at bounding box center [45, 143] width 52 height 8
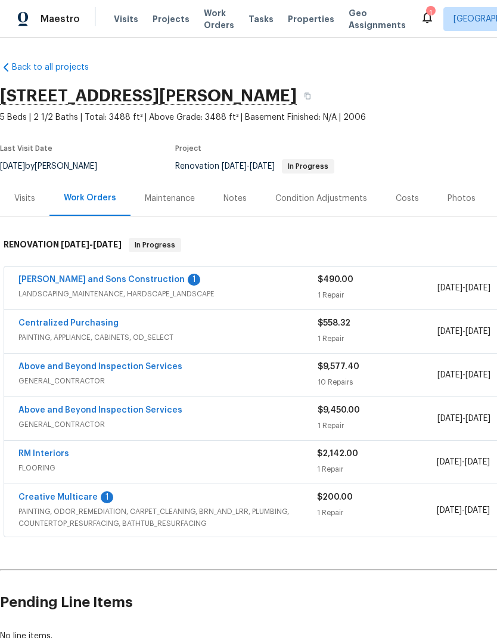
click at [89, 493] on link "Creative Multicare" at bounding box center [57, 497] width 79 height 8
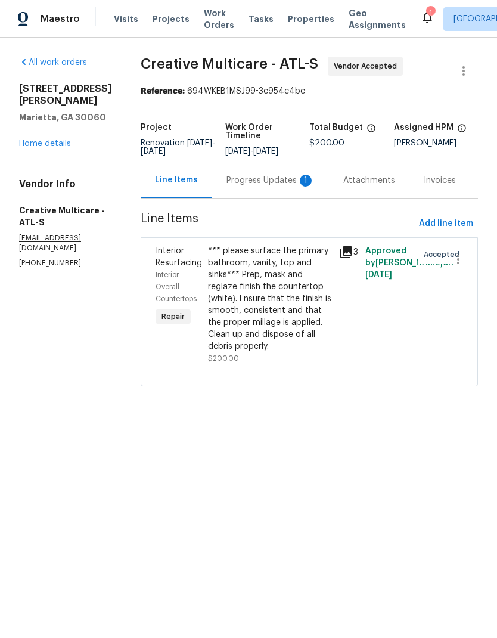
click at [272, 187] on div "Progress Updates 1" at bounding box center [270, 181] width 88 height 12
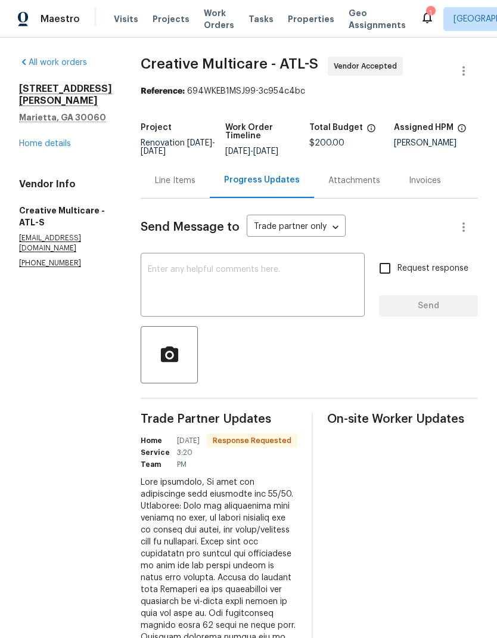
click at [288, 279] on textarea at bounding box center [253, 286] width 210 height 42
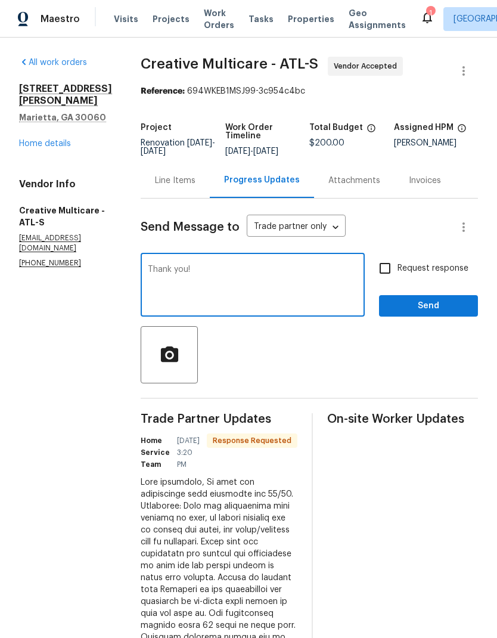
type textarea "Thank you!"
click at [441, 313] on span "Send" at bounding box center [429, 306] width 80 height 15
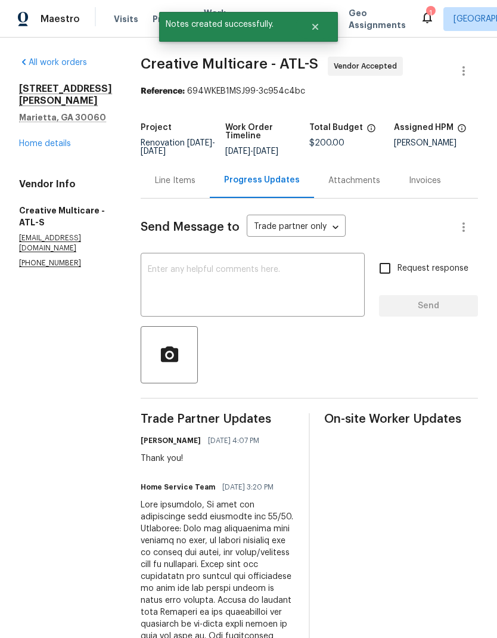
click at [195, 187] on div "Line Items" at bounding box center [175, 181] width 41 height 12
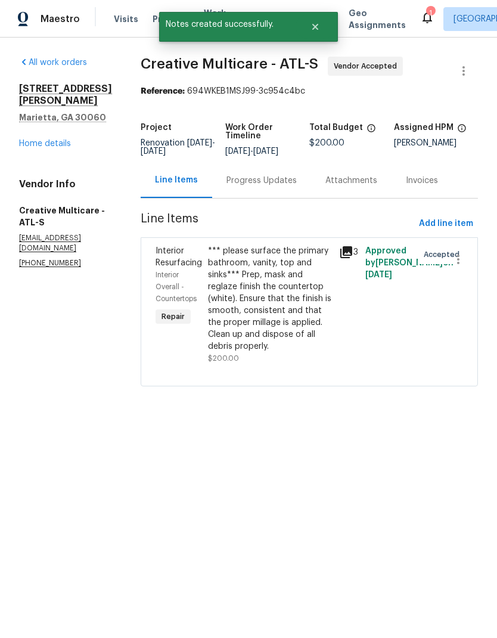
click at [60, 139] on link "Home details" at bounding box center [45, 143] width 52 height 8
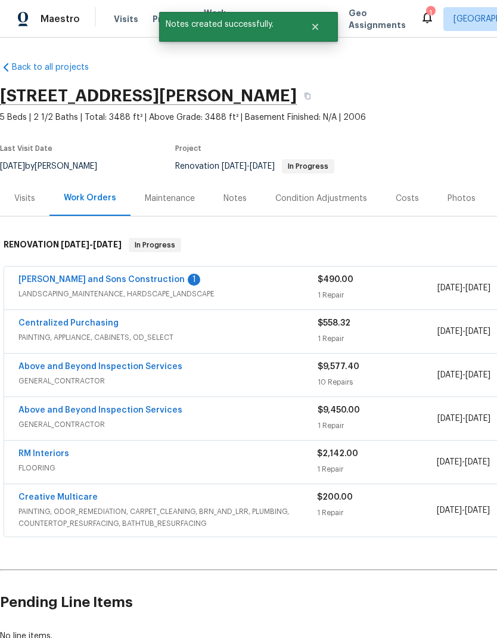
click at [117, 279] on link "[PERSON_NAME] and Sons Construction" at bounding box center [101, 279] width 166 height 8
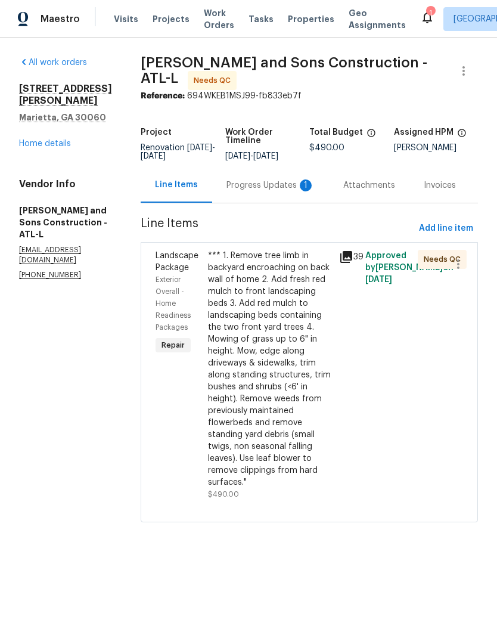
click at [259, 180] on div "Progress Updates 1" at bounding box center [270, 185] width 88 height 12
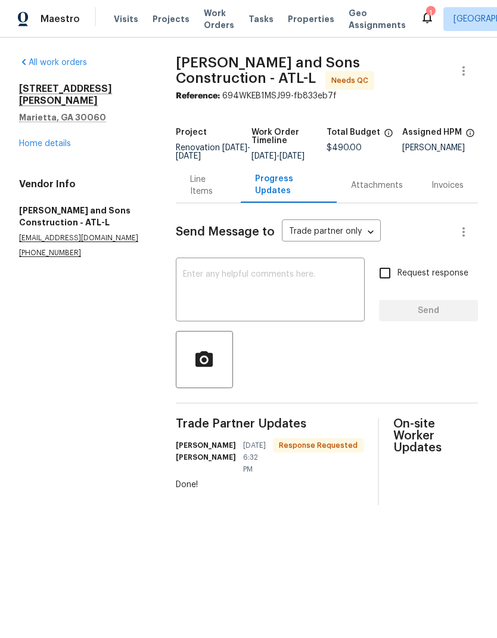
click at [266, 282] on textarea at bounding box center [270, 291] width 175 height 42
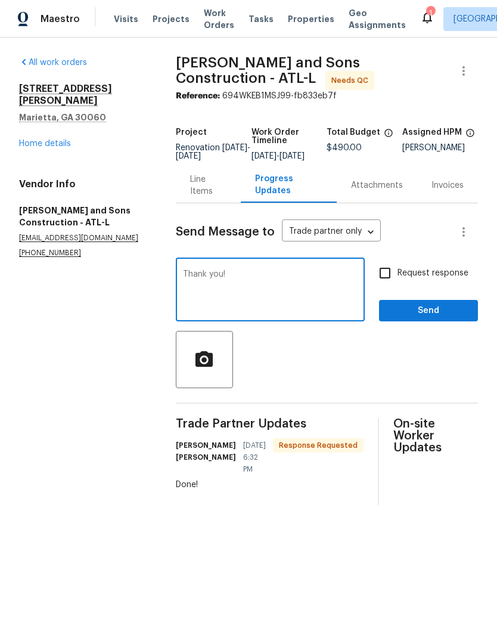
type textarea "Thank you!"
click at [440, 318] on span "Send" at bounding box center [429, 310] width 80 height 15
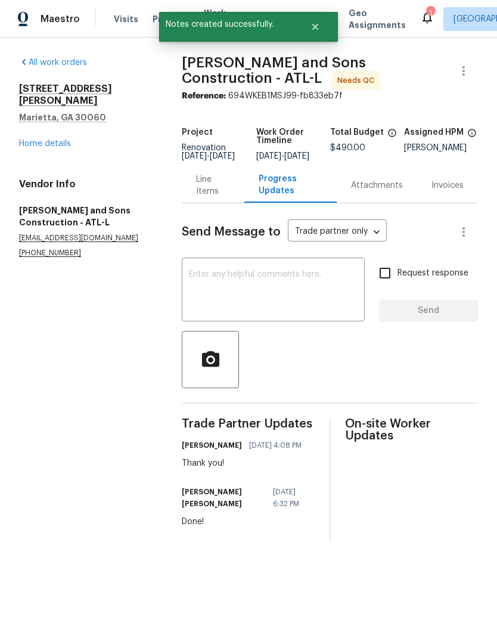
click at [61, 139] on link "Home details" at bounding box center [45, 143] width 52 height 8
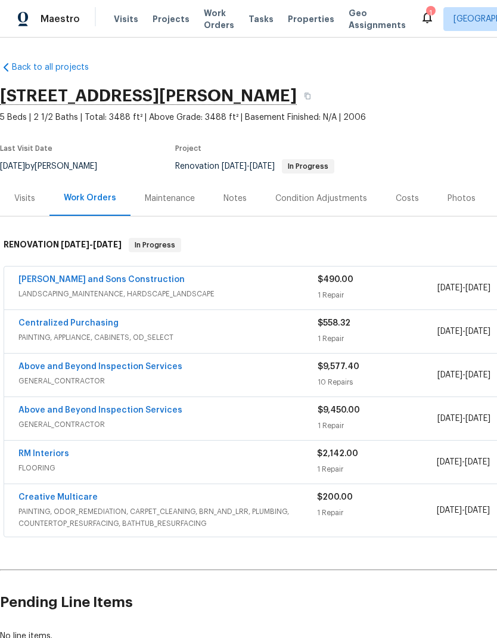
click at [58, 456] on link "RM Interiors" at bounding box center [43, 453] width 51 height 8
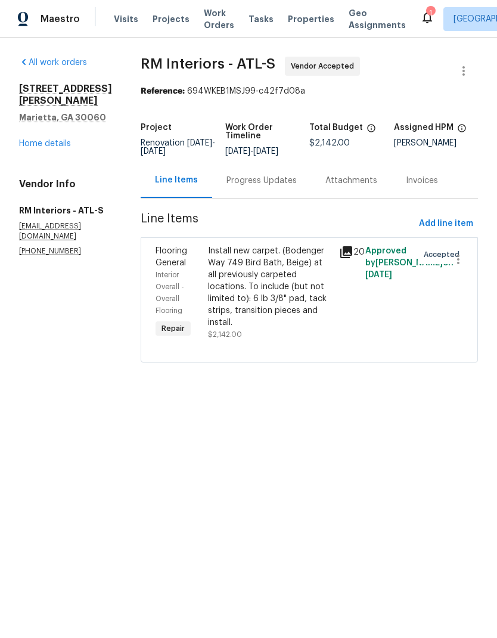
click at [266, 178] on div "Progress Updates" at bounding box center [261, 181] width 70 height 12
